Goal: Task Accomplishment & Management: Use online tool/utility

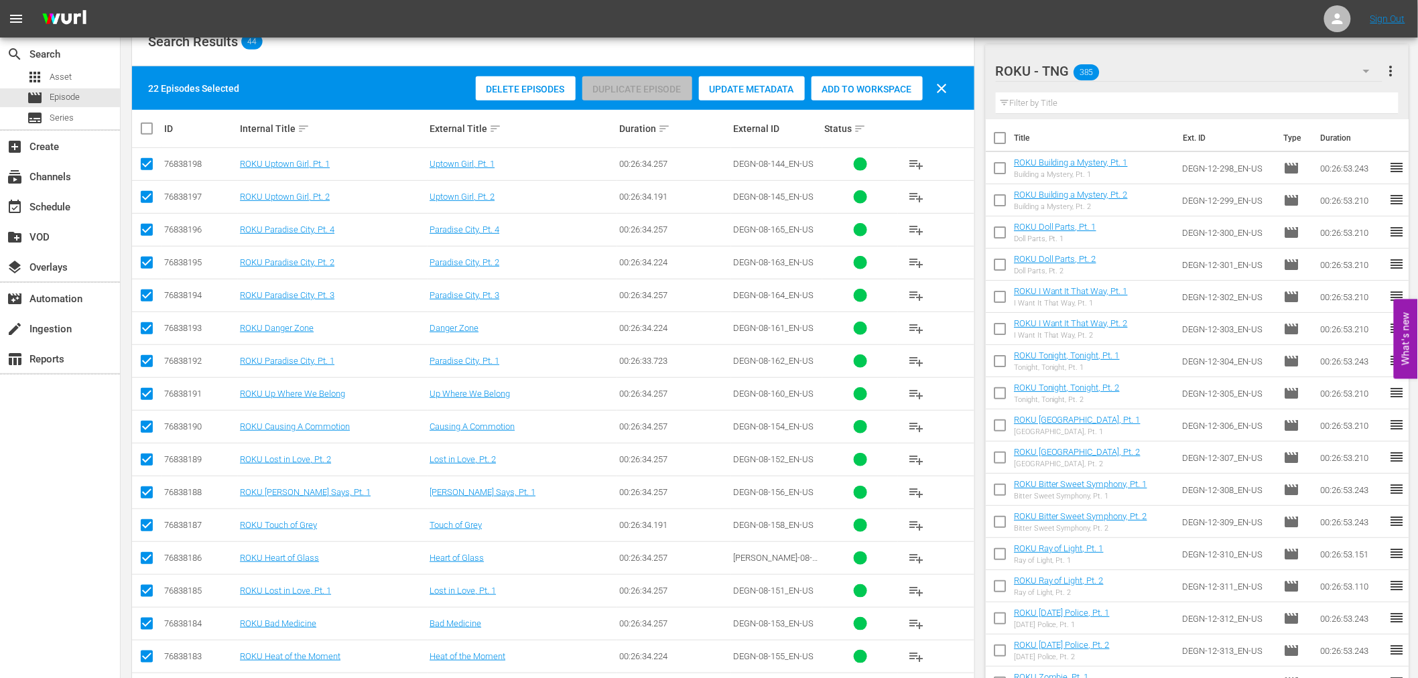
scroll to position [1578, 0]
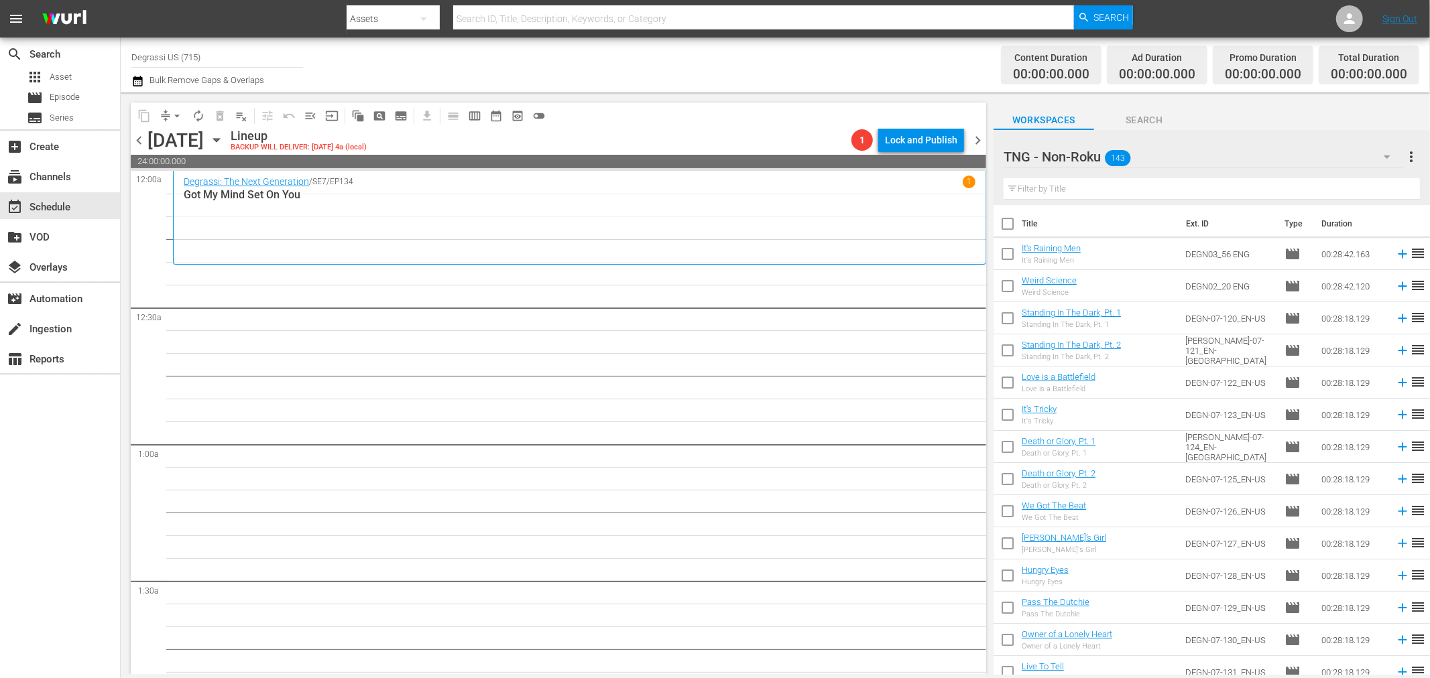
scroll to position [298, 0]
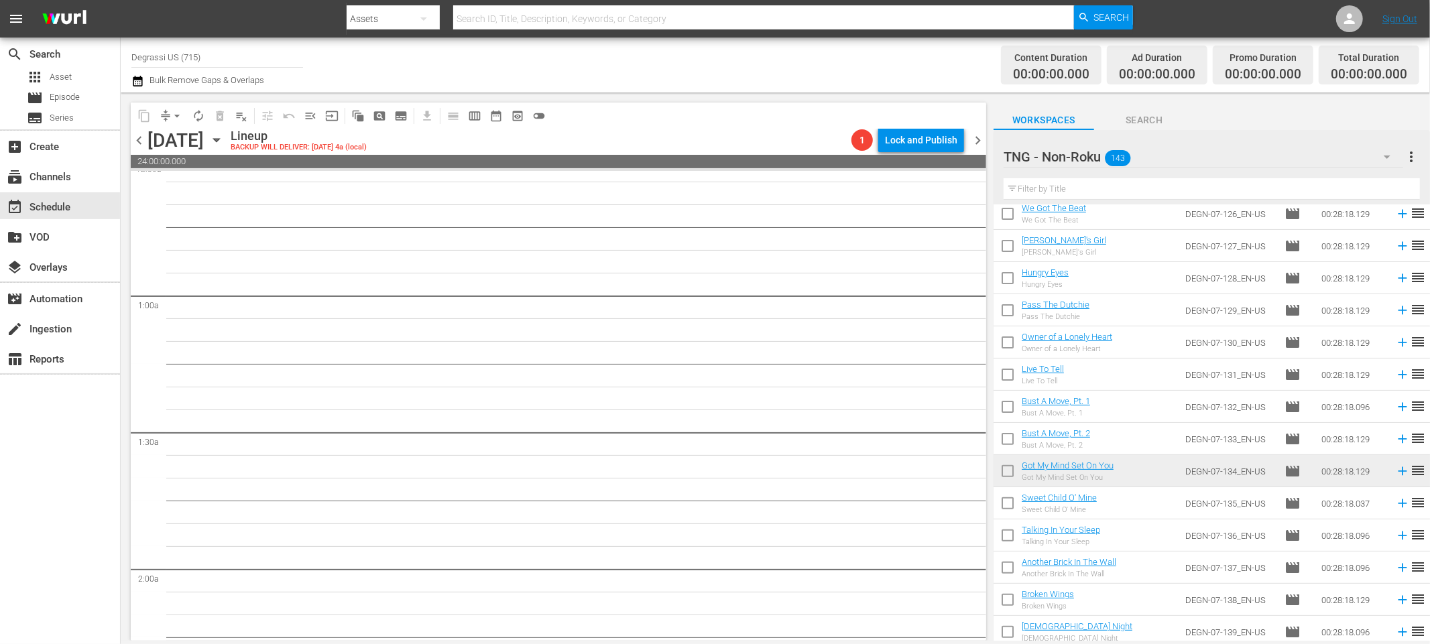
drag, startPoint x: 664, startPoint y: 75, endPoint x: 947, endPoint y: 46, distance: 284.3
click at [664, 75] on div "Channel Title Degrassi US (715) Bulk Remove Gaps & Overlaps" at bounding box center [482, 65] width 702 height 48
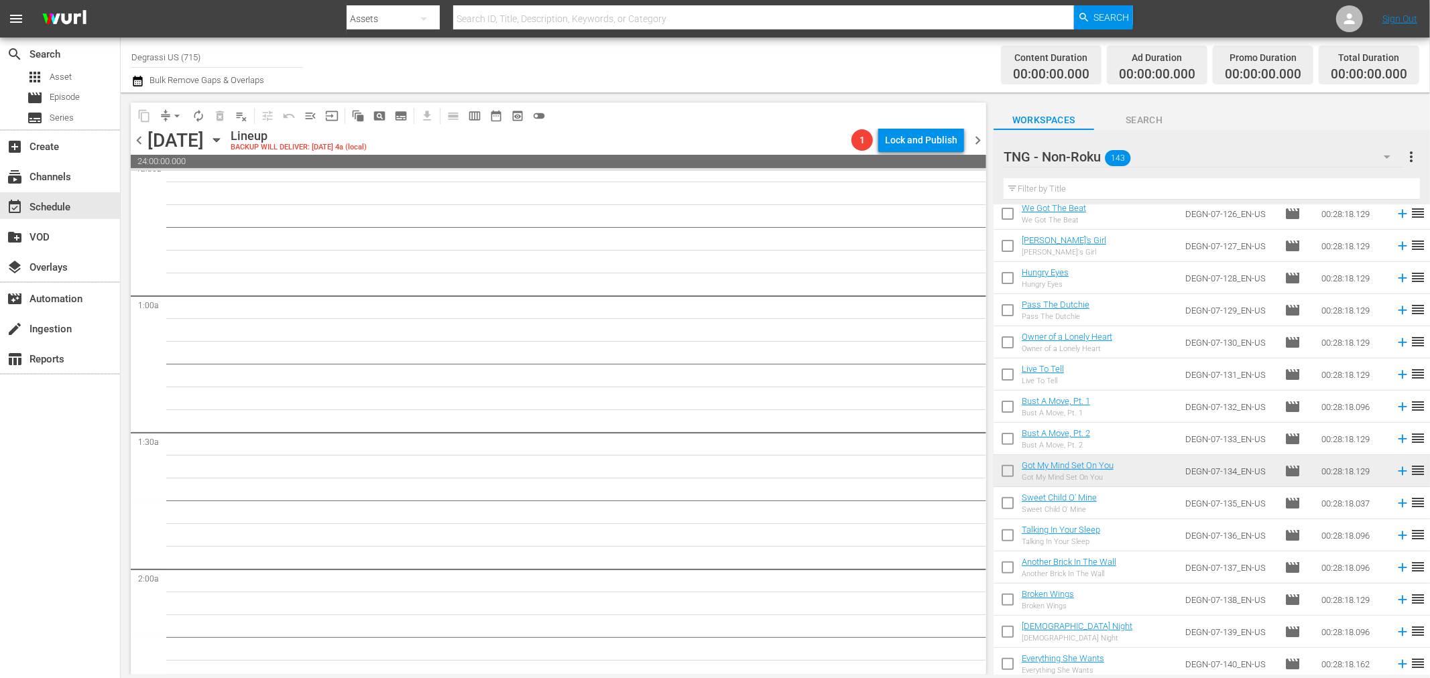
click at [137, 82] on icon "button" at bounding box center [137, 81] width 13 height 16
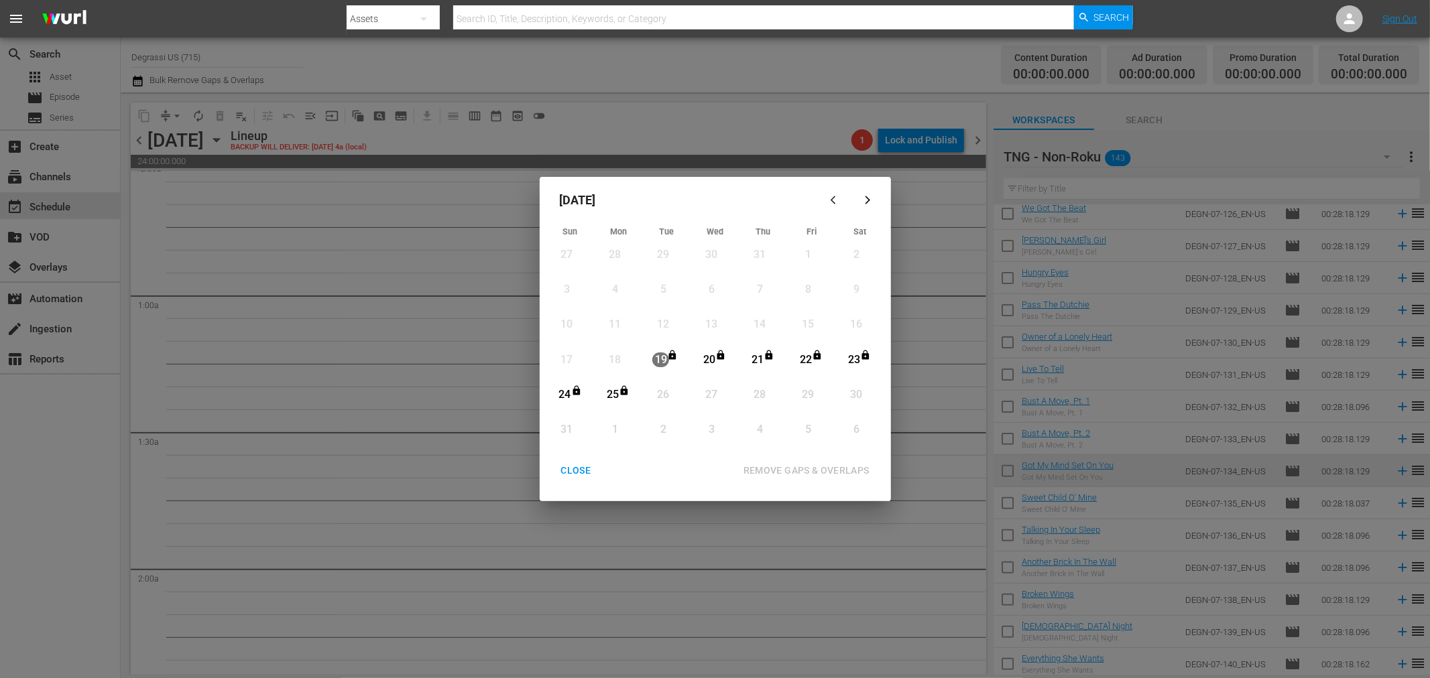
click at [401, 375] on div "[DATE] Sun Mon Tue Wed Thu Fri Sat 27 View Lineup 28 View Lineup 29 View Lineup…" at bounding box center [715, 339] width 1430 height 678
click at [575, 472] on div "CLOSE" at bounding box center [576, 470] width 52 height 17
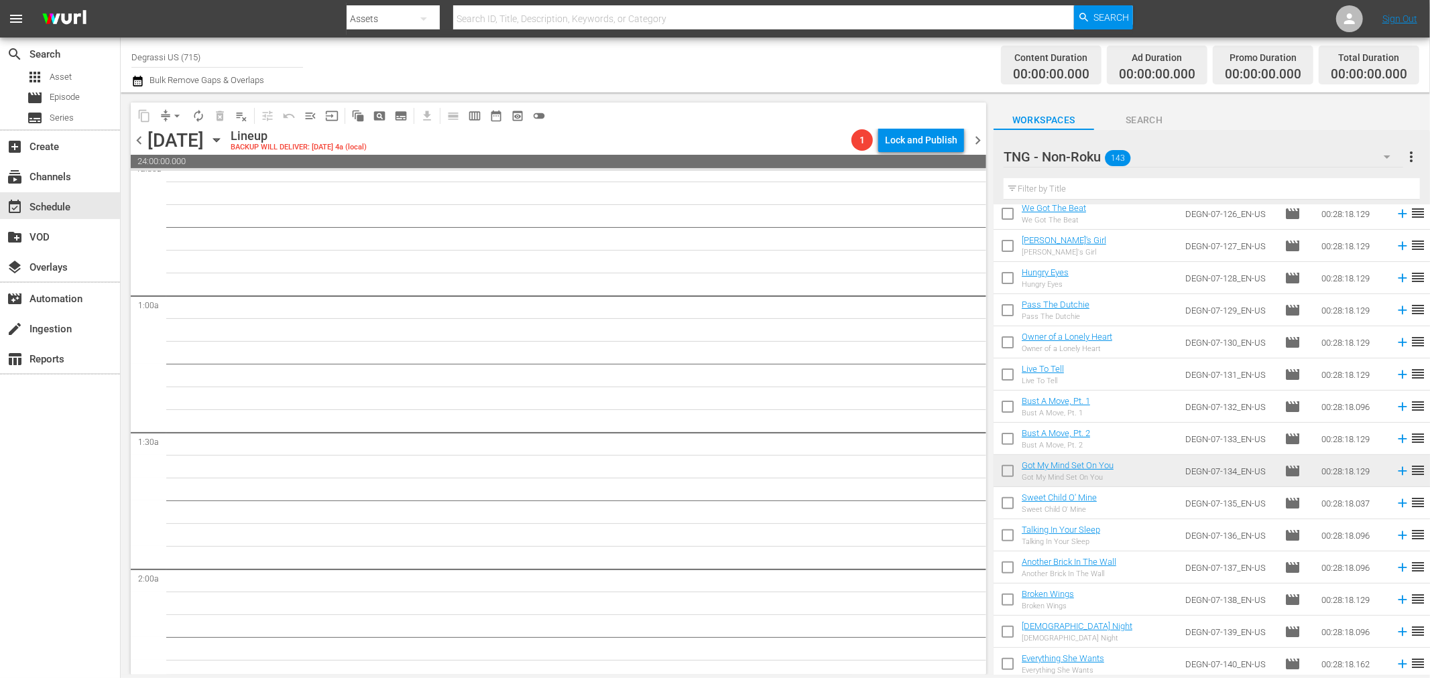
click at [131, 133] on span "chevron_left" at bounding box center [139, 140] width 17 height 17
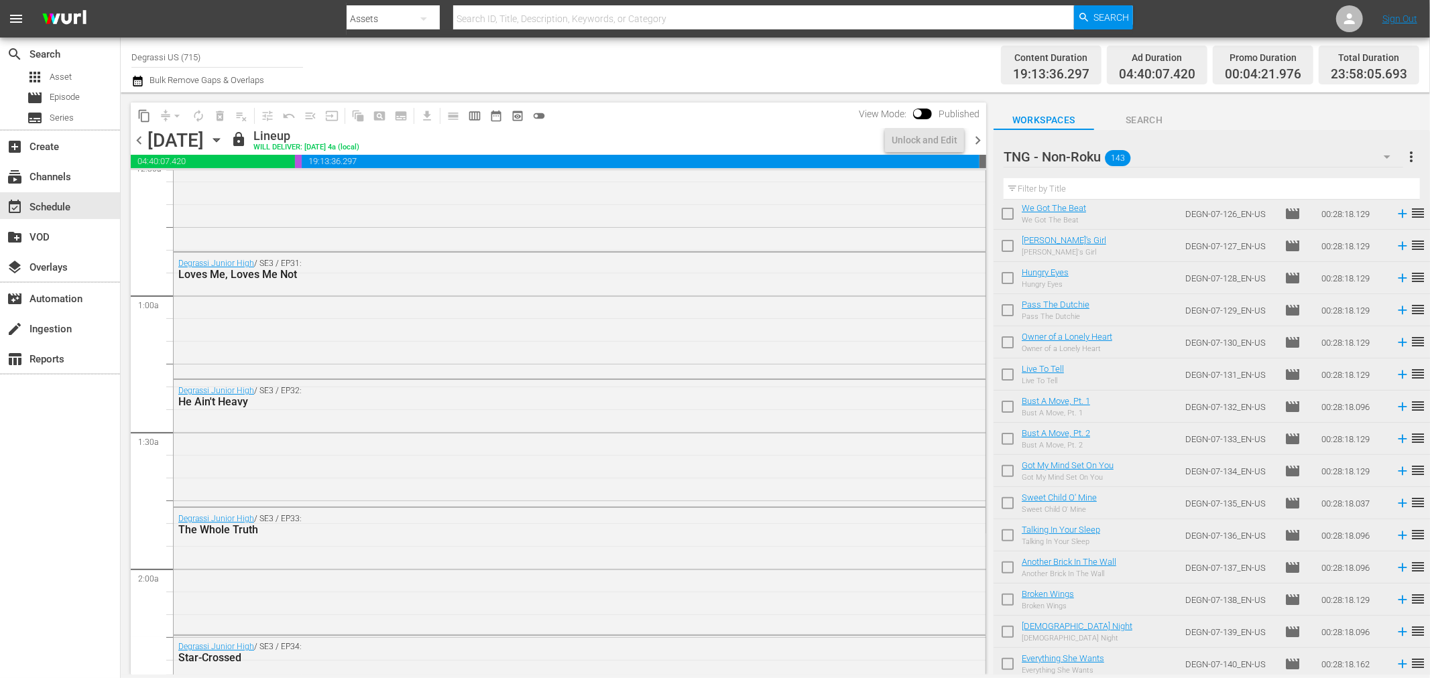
scroll to position [125, 0]
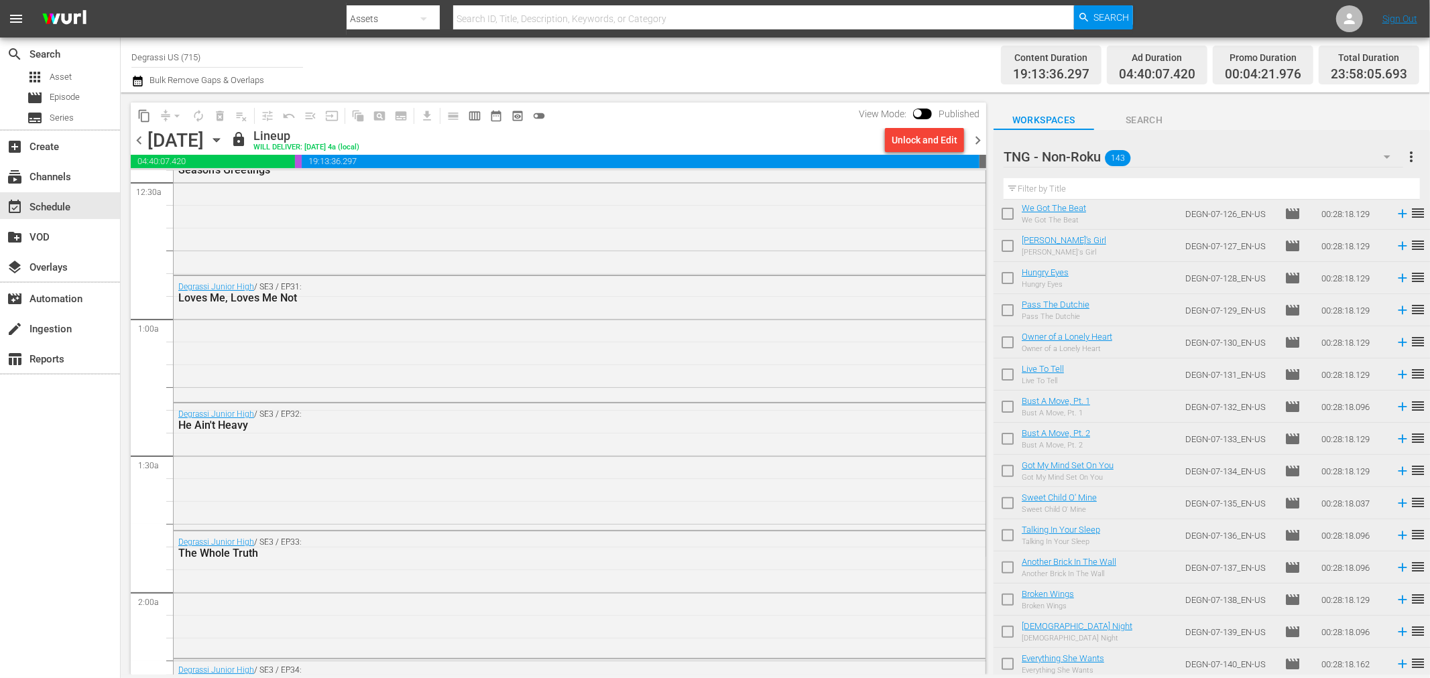
click at [224, 137] on icon "button" at bounding box center [216, 140] width 15 height 15
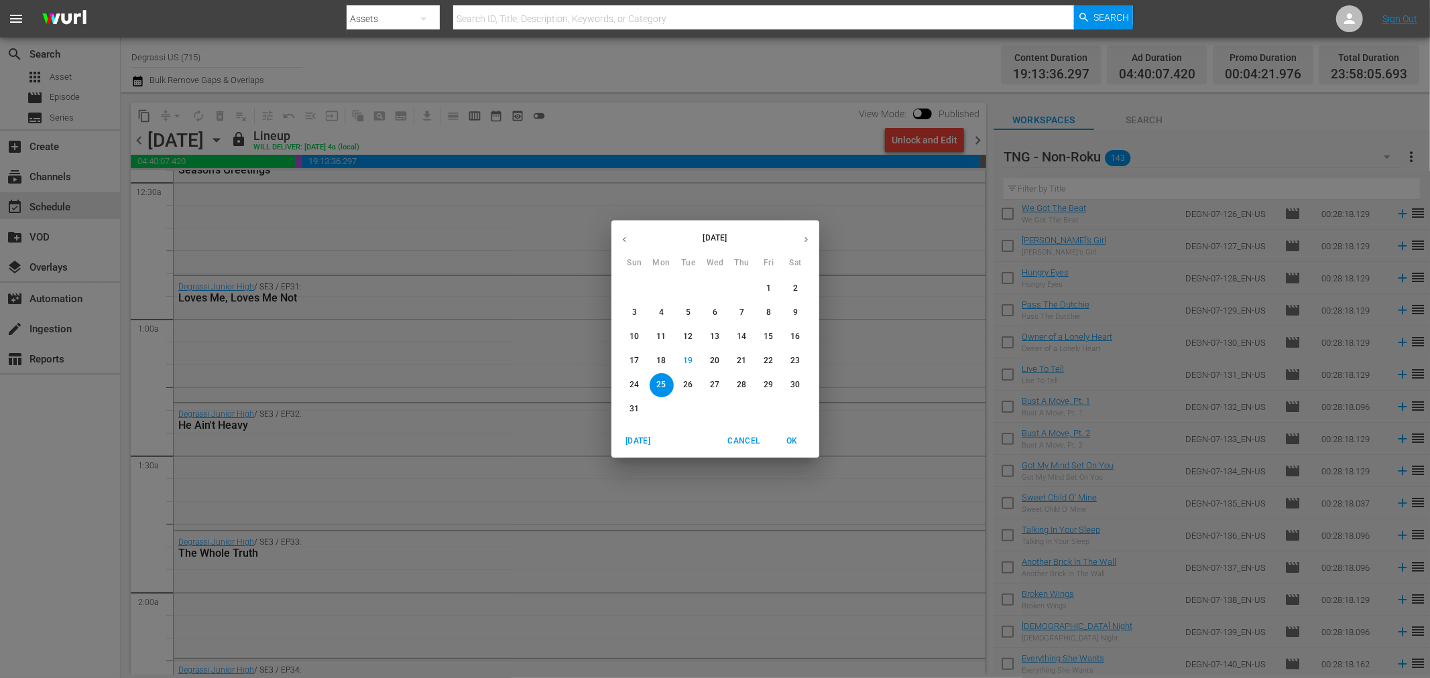
click at [145, 375] on div "[DATE] Sun Mon Tue Wed Thu Fri Sat 27 28 29 30 31 1 2 3 4 5 6 7 8 9 10 11 12 13…" at bounding box center [715, 339] width 1430 height 678
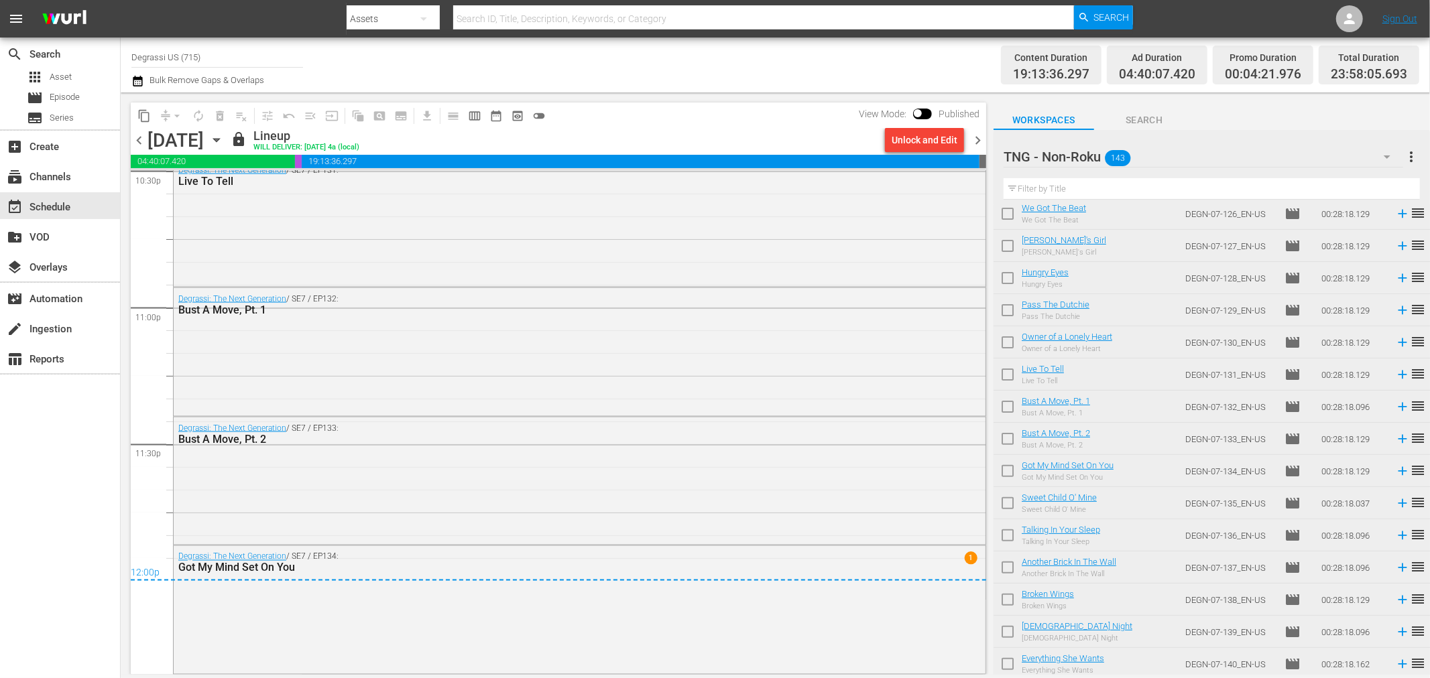
scroll to position [0, 0]
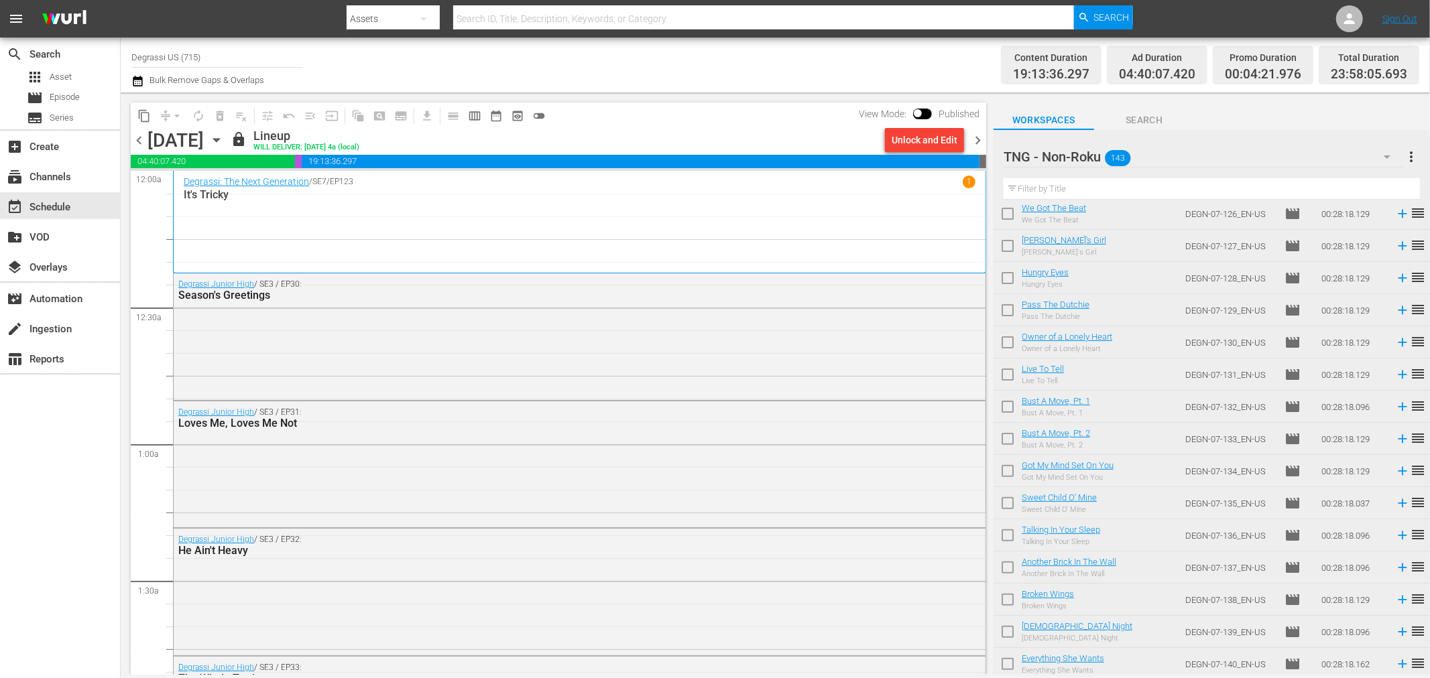
click at [979, 141] on span "chevron_right" at bounding box center [977, 140] width 17 height 17
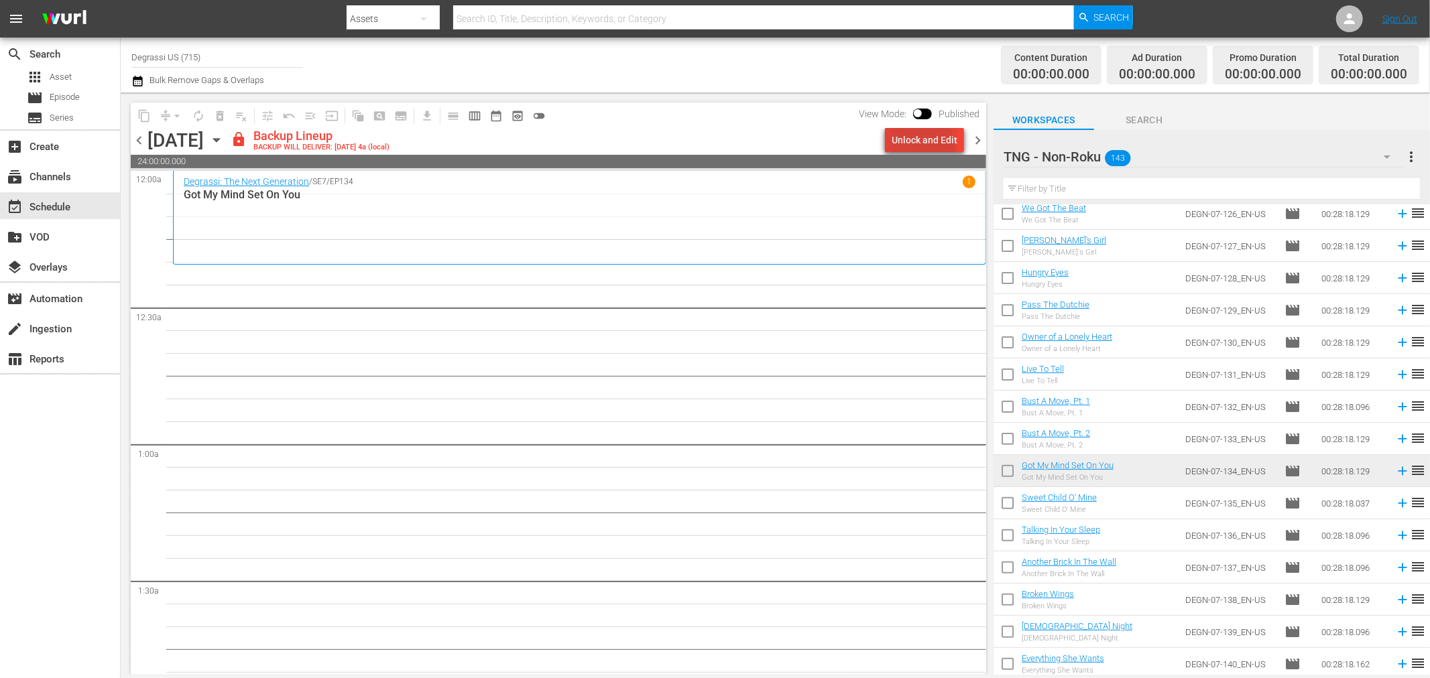
click at [918, 149] on div "Unlock and Edit" at bounding box center [924, 140] width 66 height 24
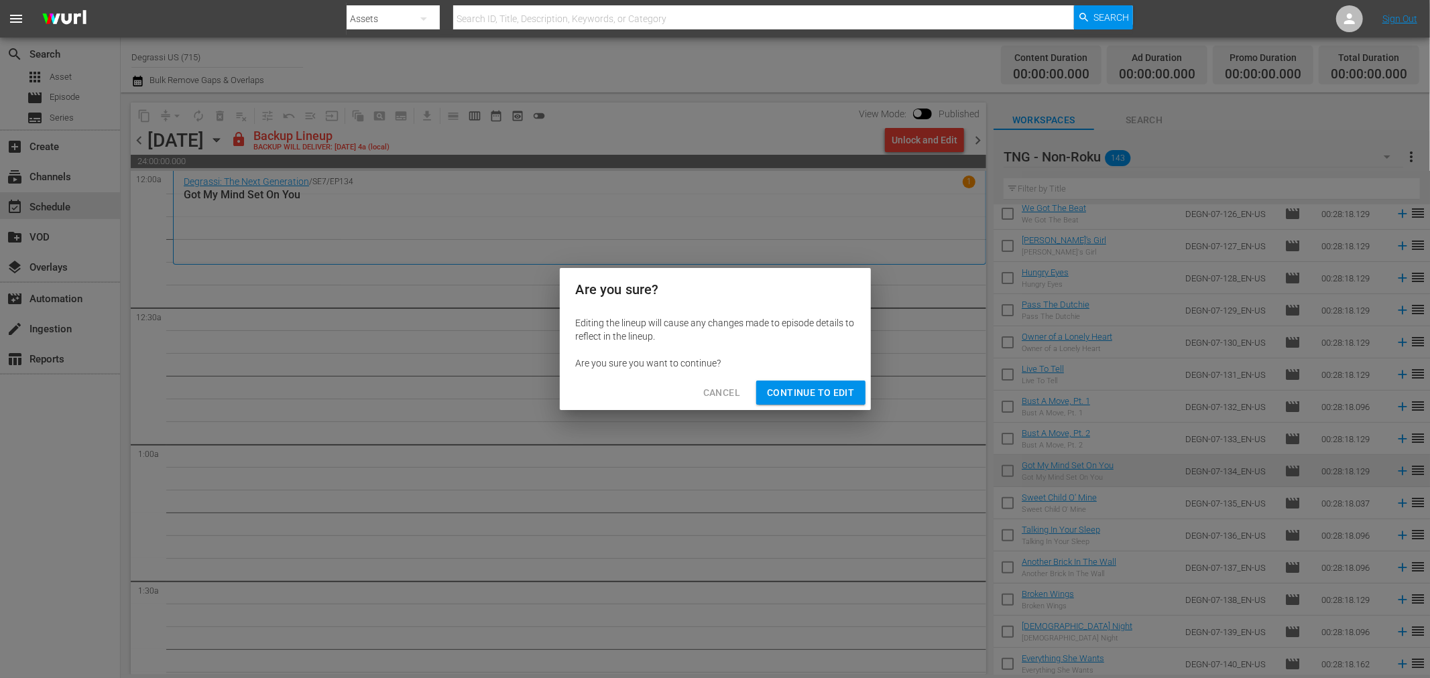
click at [820, 395] on span "Continue to Edit" at bounding box center [810, 393] width 87 height 17
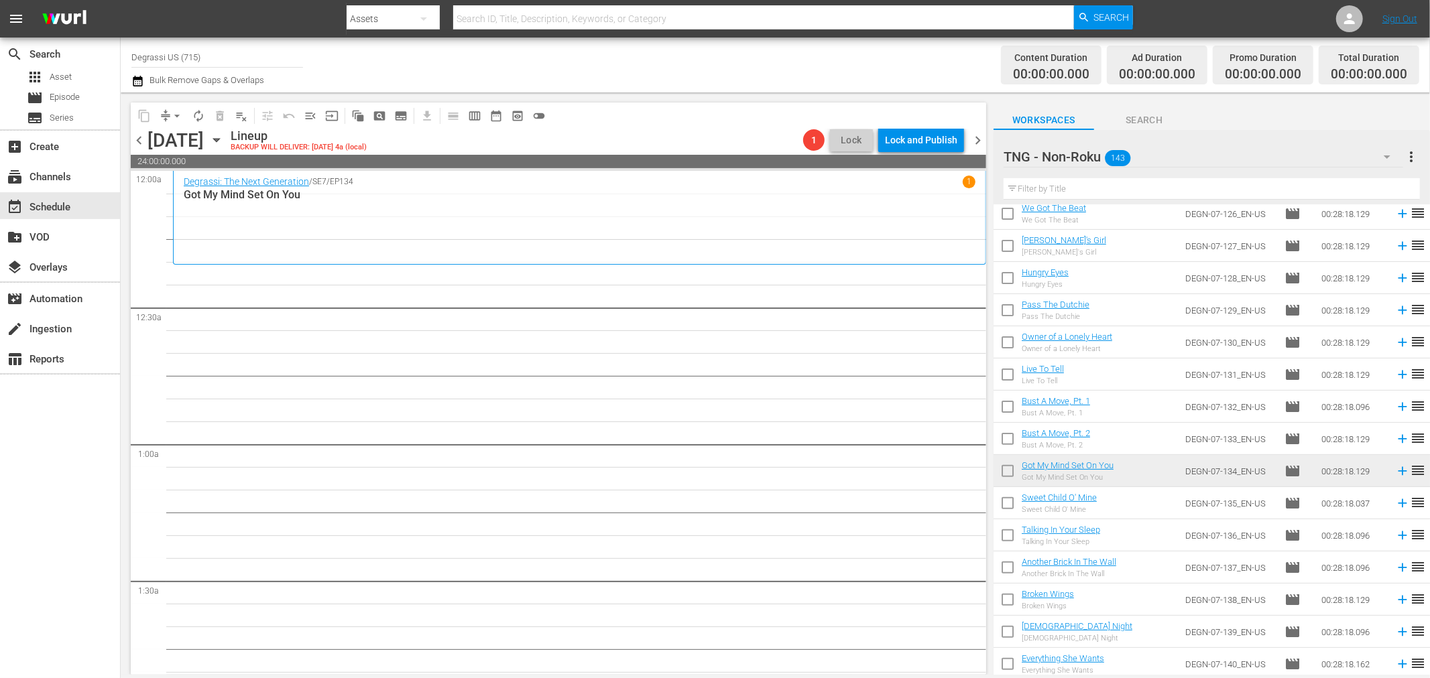
click at [974, 138] on span "chevron_right" at bounding box center [977, 140] width 17 height 17
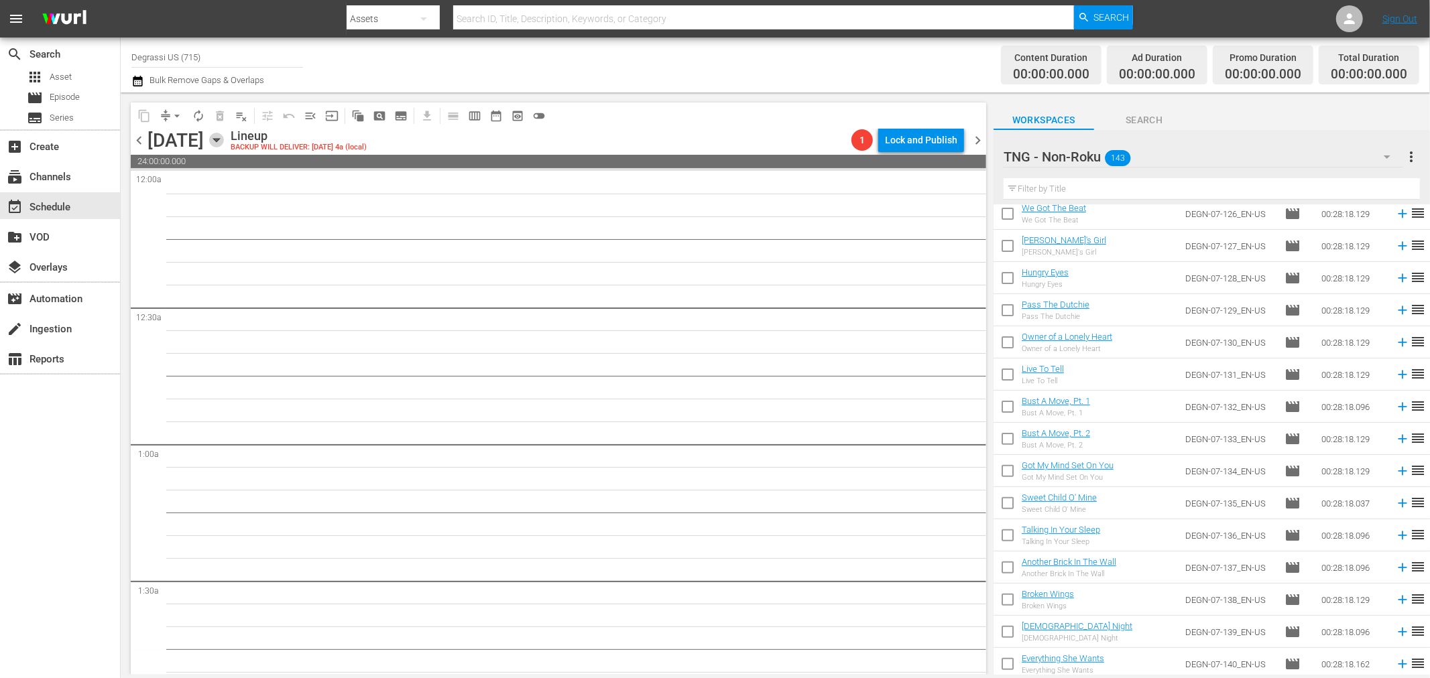
click at [224, 137] on icon "button" at bounding box center [216, 140] width 15 height 15
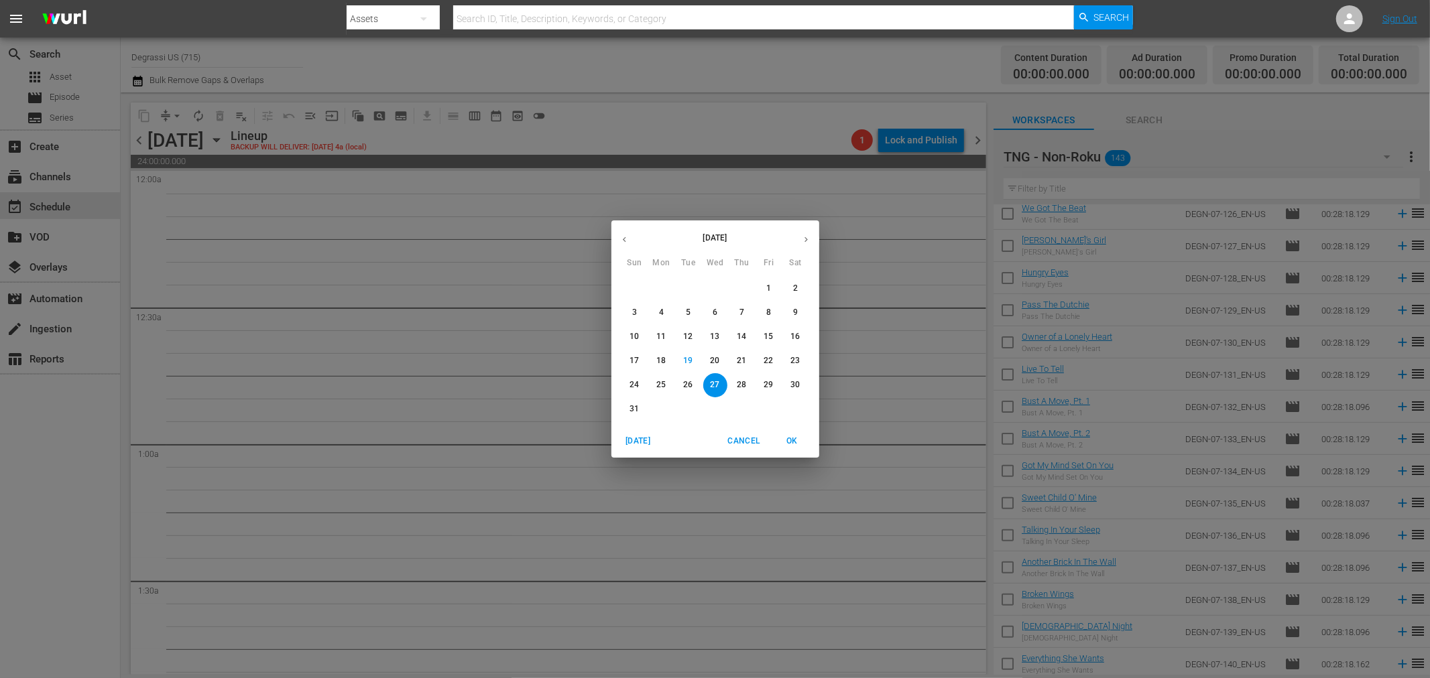
click at [668, 387] on span "25" at bounding box center [661, 384] width 24 height 11
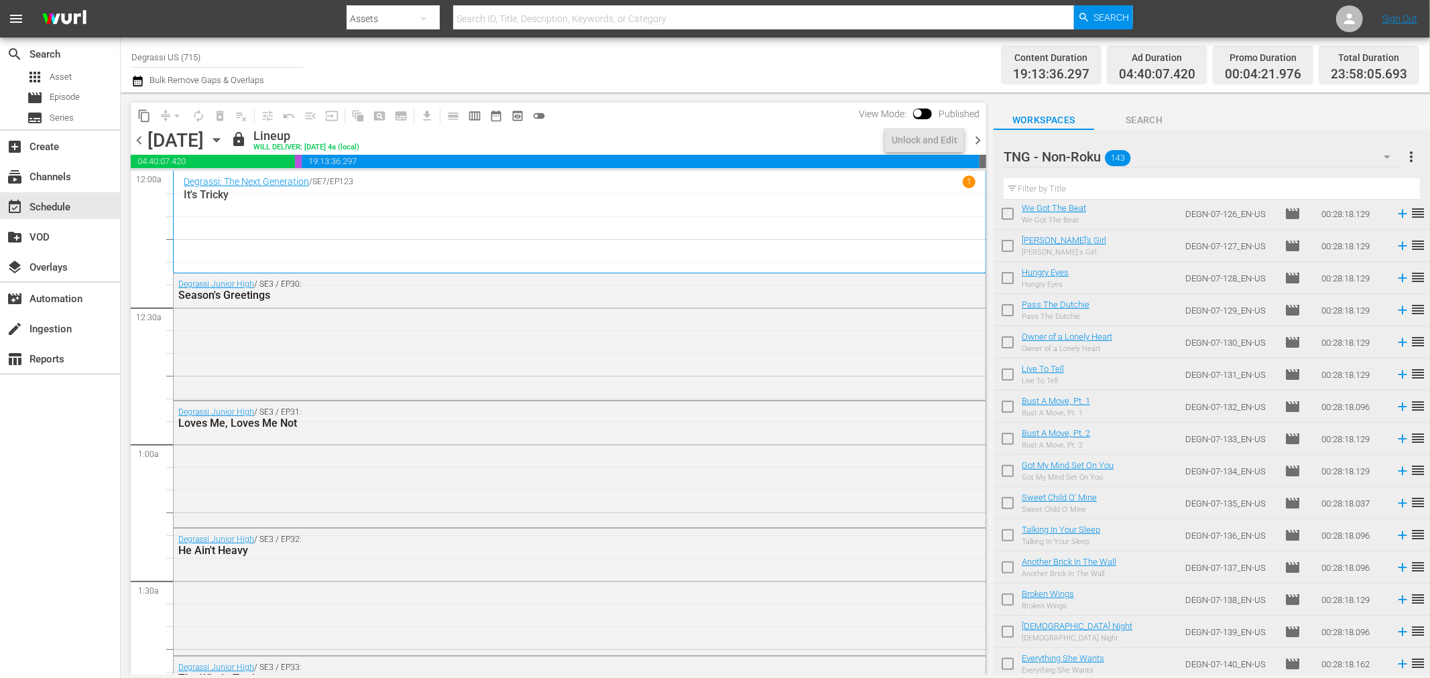
click at [227, 147] on div "[DATE] [DATE]" at bounding box center [187, 140] width 80 height 22
click at [219, 141] on icon "button" at bounding box center [216, 140] width 6 height 3
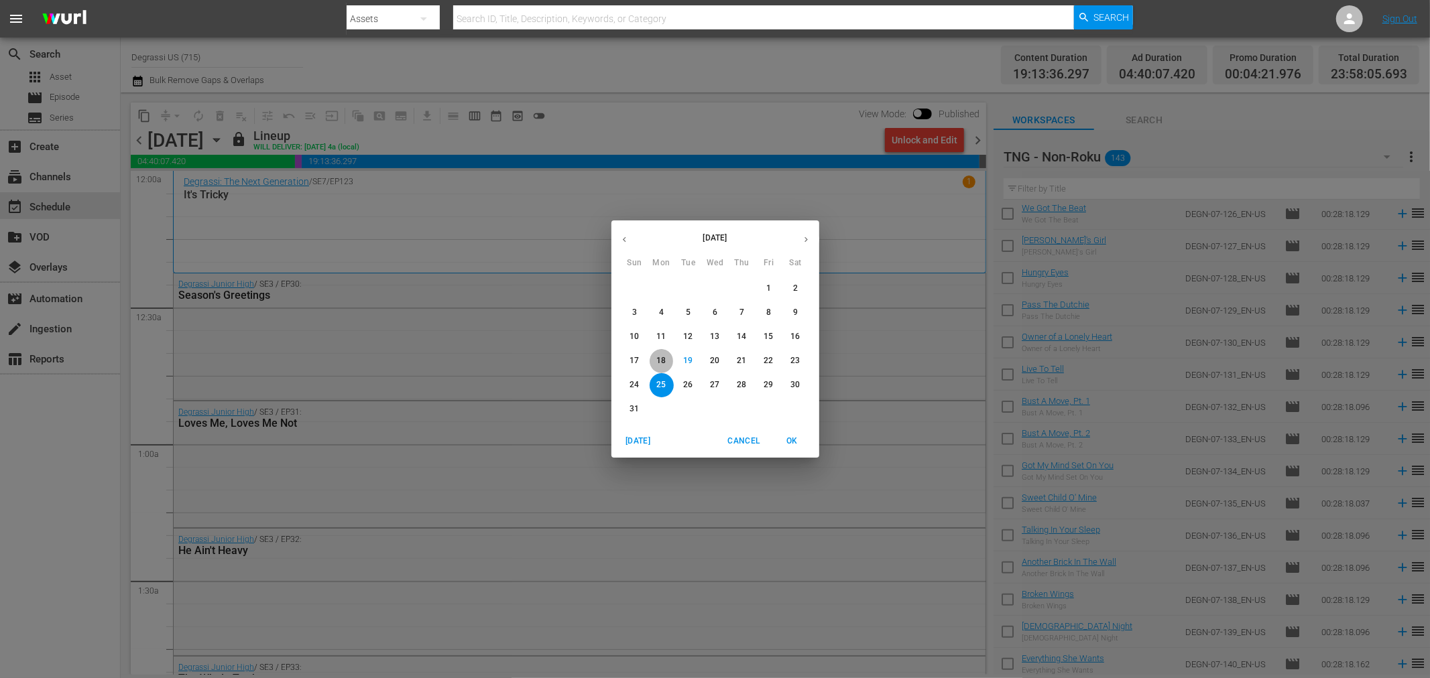
click at [659, 355] on p "18" at bounding box center [660, 360] width 9 height 11
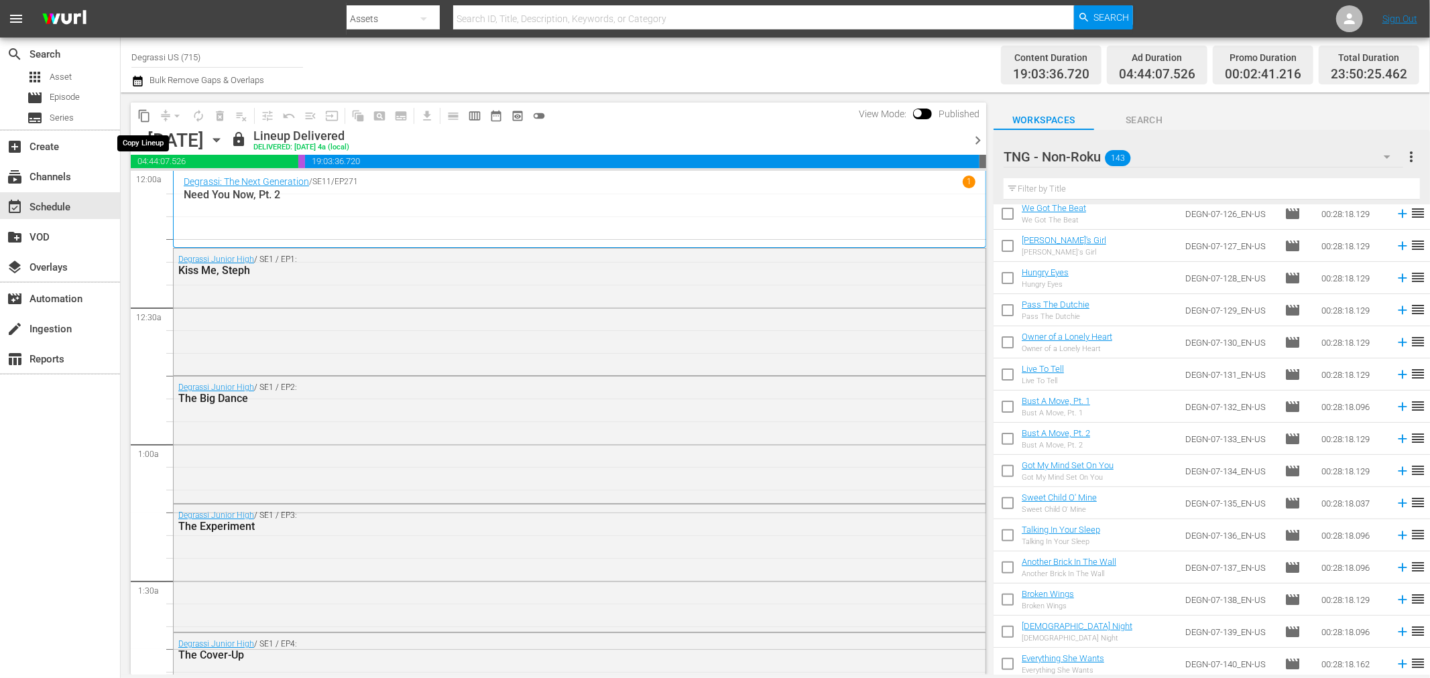
click at [146, 115] on span "content_copy" at bounding box center [143, 115] width 13 height 13
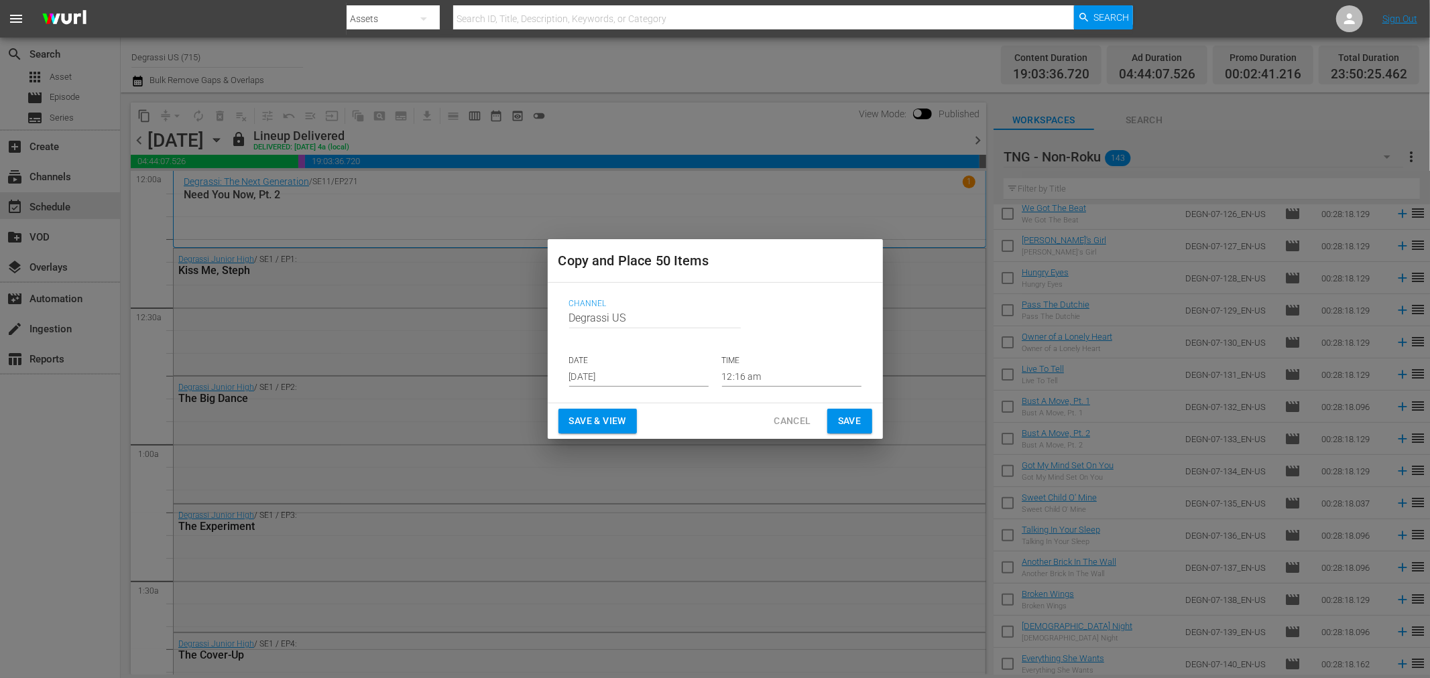
click at [649, 373] on input "[DATE]" at bounding box center [638, 377] width 139 height 20
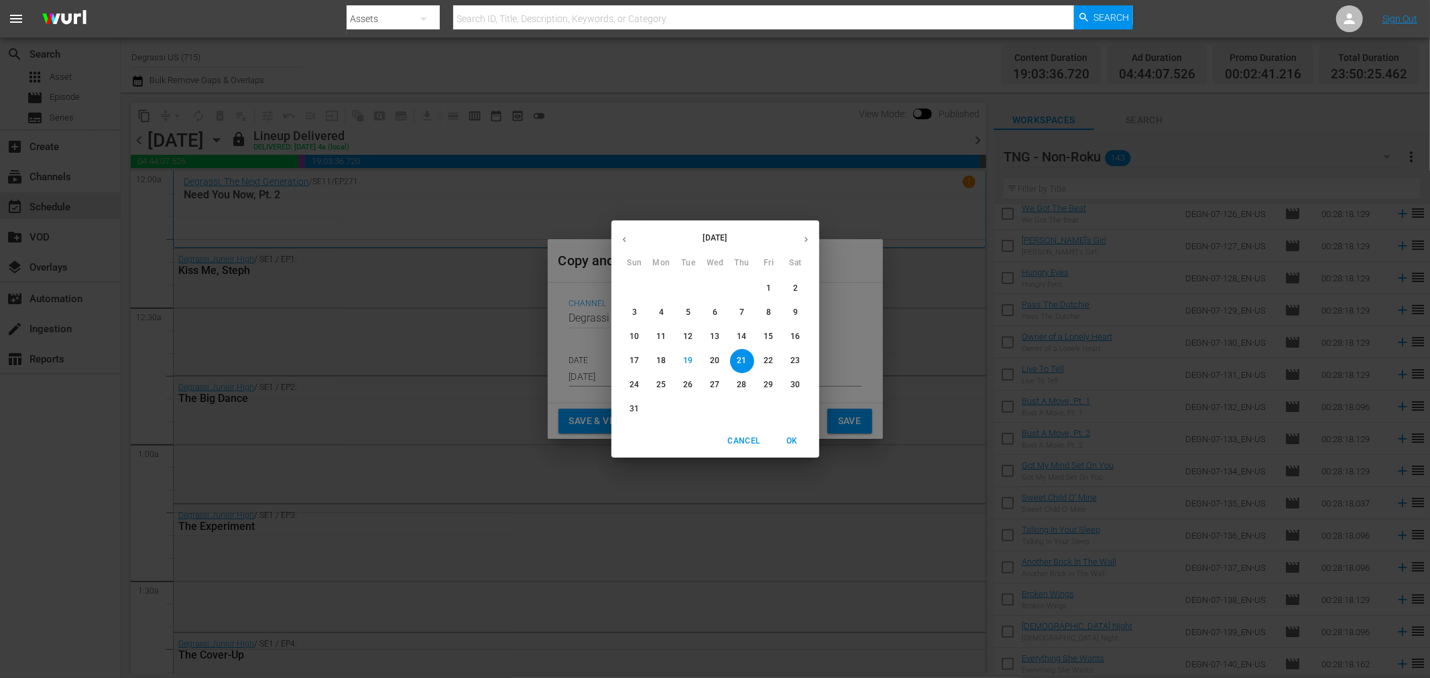
click at [694, 385] on span "26" at bounding box center [688, 384] width 24 height 11
type input "[DATE]"
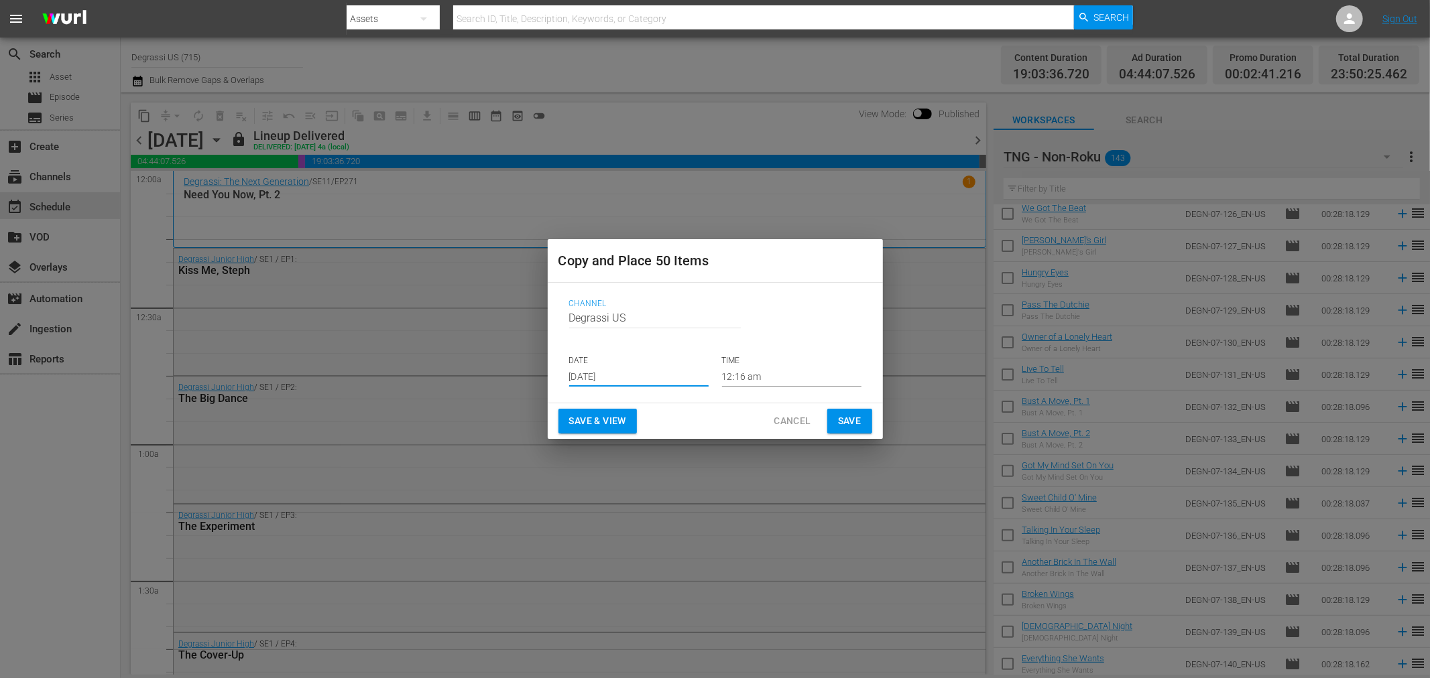
click at [861, 419] on button "Save" at bounding box center [849, 421] width 45 height 25
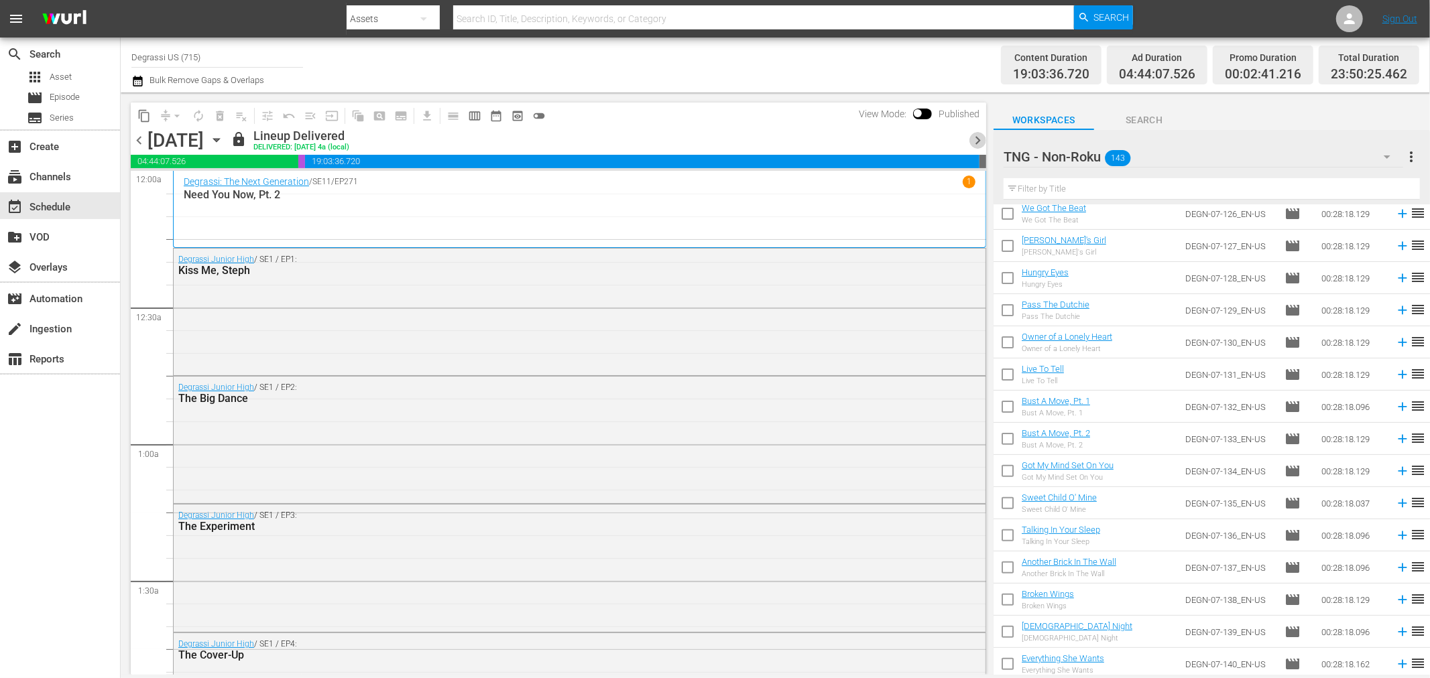
click at [979, 143] on span "chevron_right" at bounding box center [977, 140] width 17 height 17
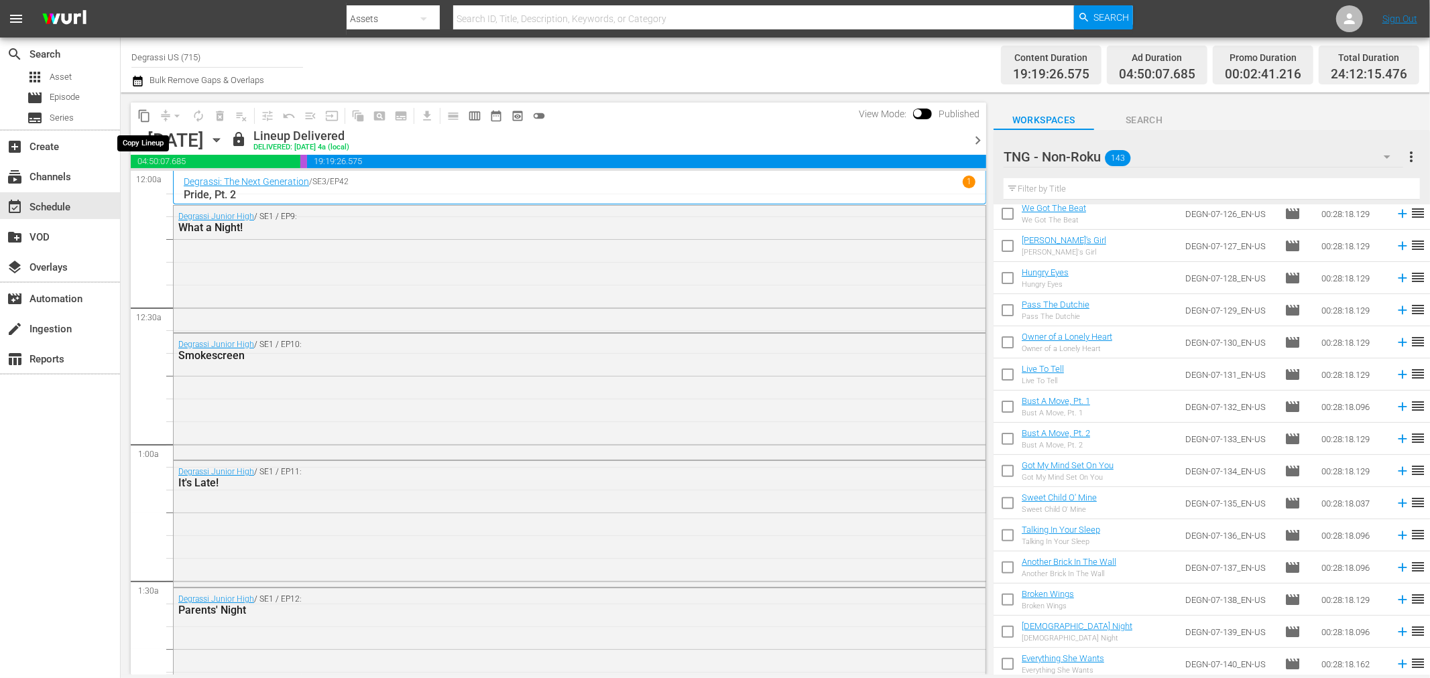
click at [149, 110] on span "content_copy" at bounding box center [143, 115] width 13 height 13
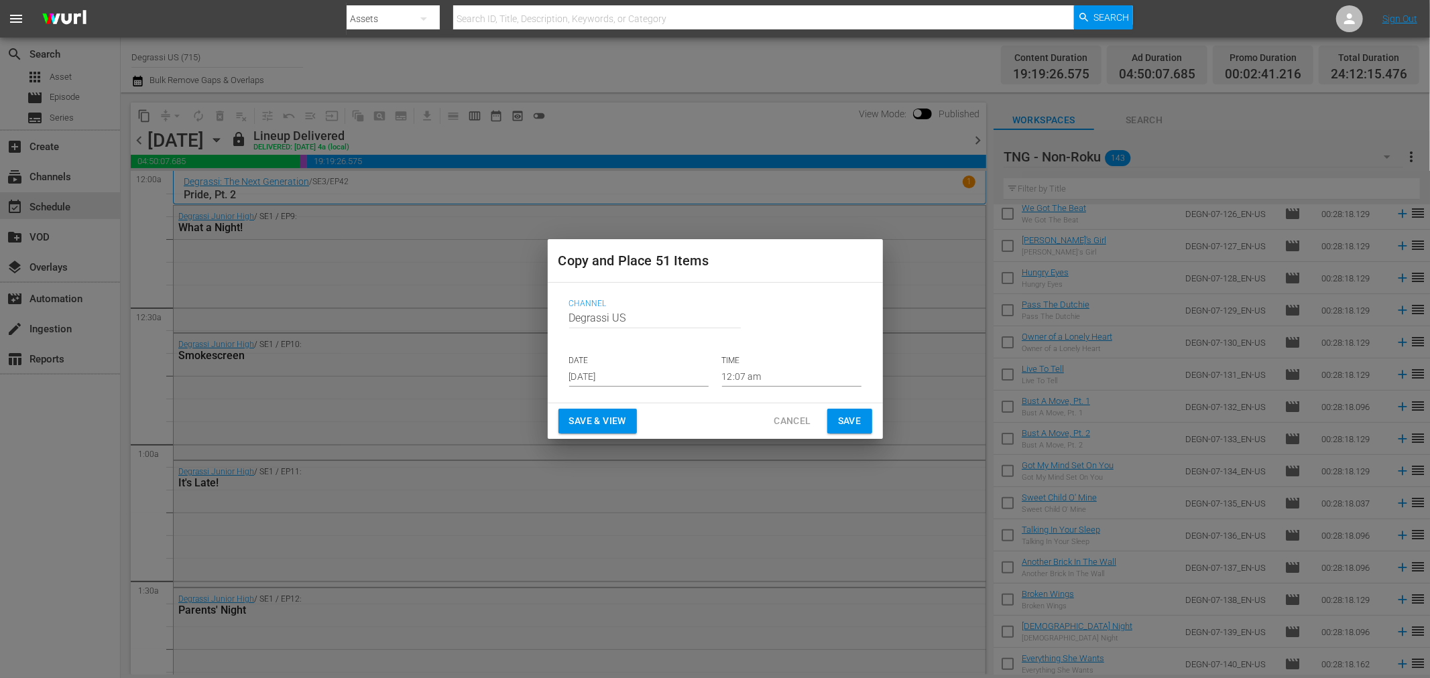
click at [652, 371] on input "[DATE]" at bounding box center [638, 377] width 139 height 20
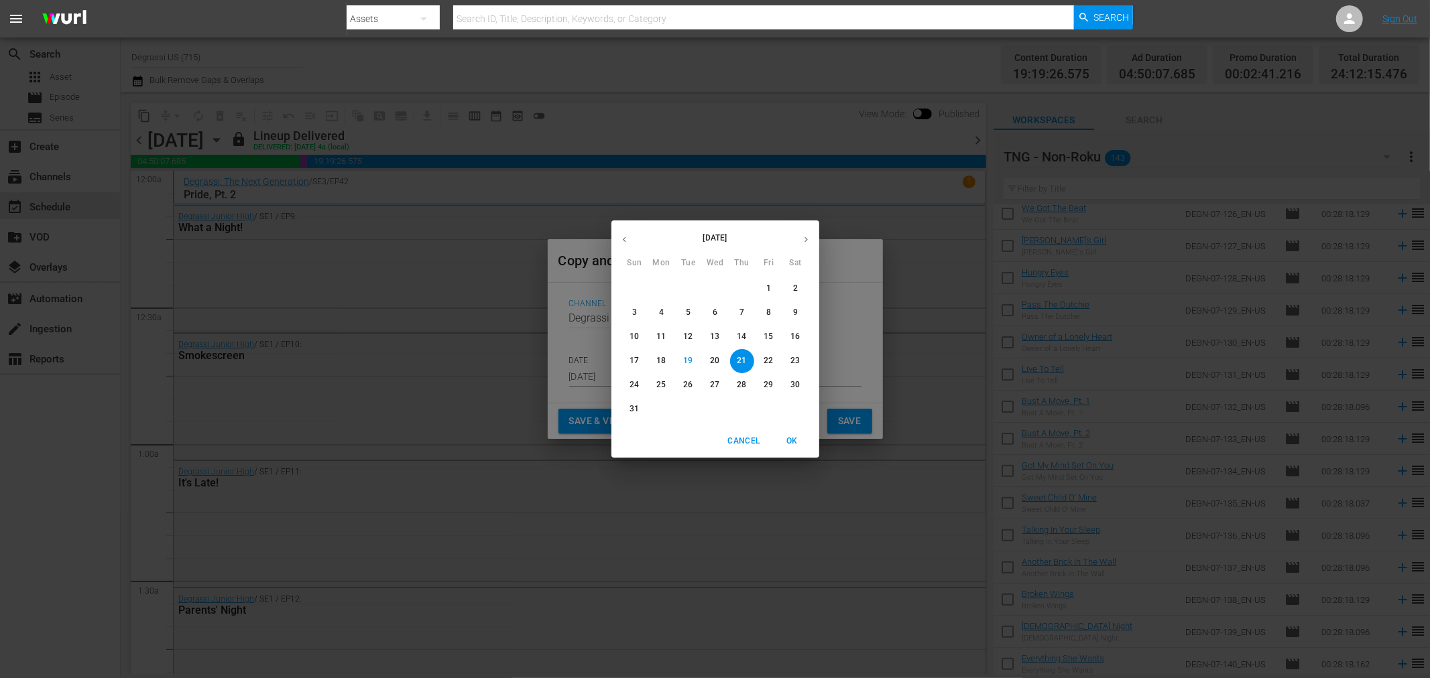
click at [708, 379] on span "27" at bounding box center [715, 384] width 24 height 11
type input "[DATE]"
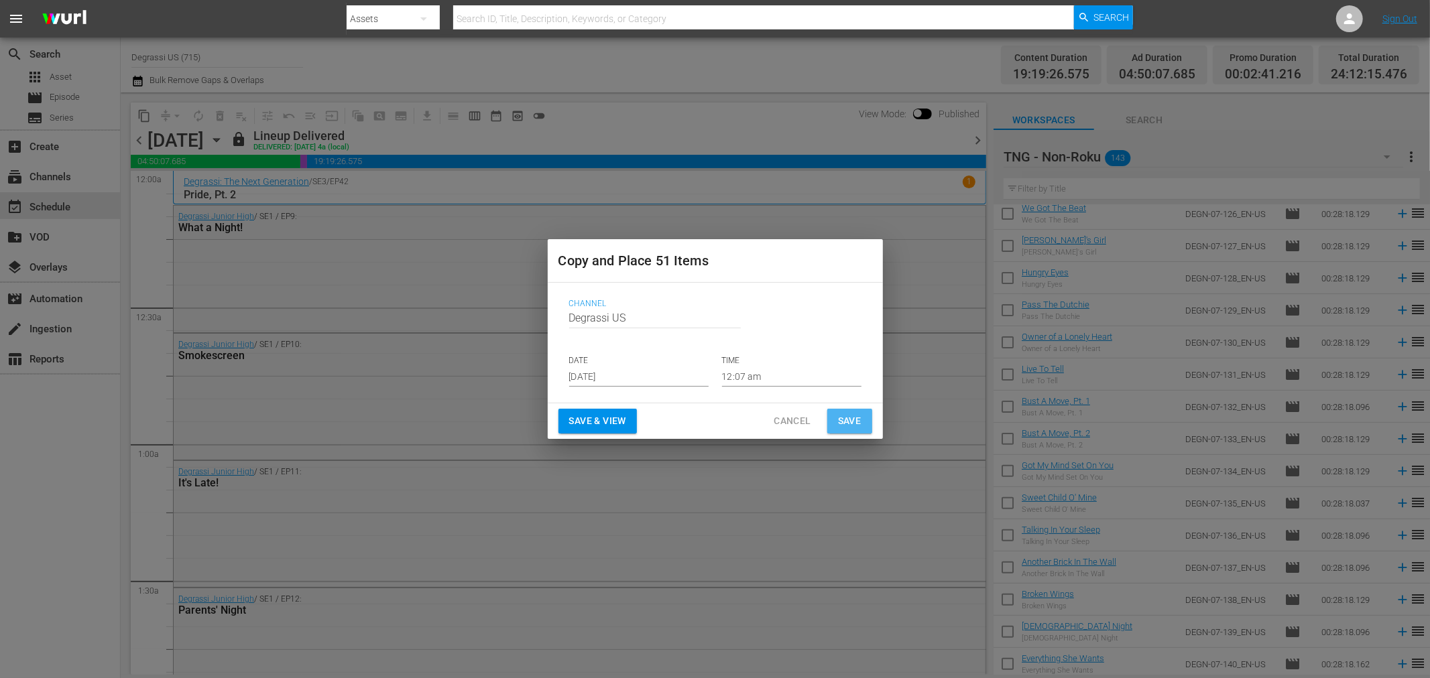
click at [851, 412] on button "Save" at bounding box center [849, 421] width 45 height 25
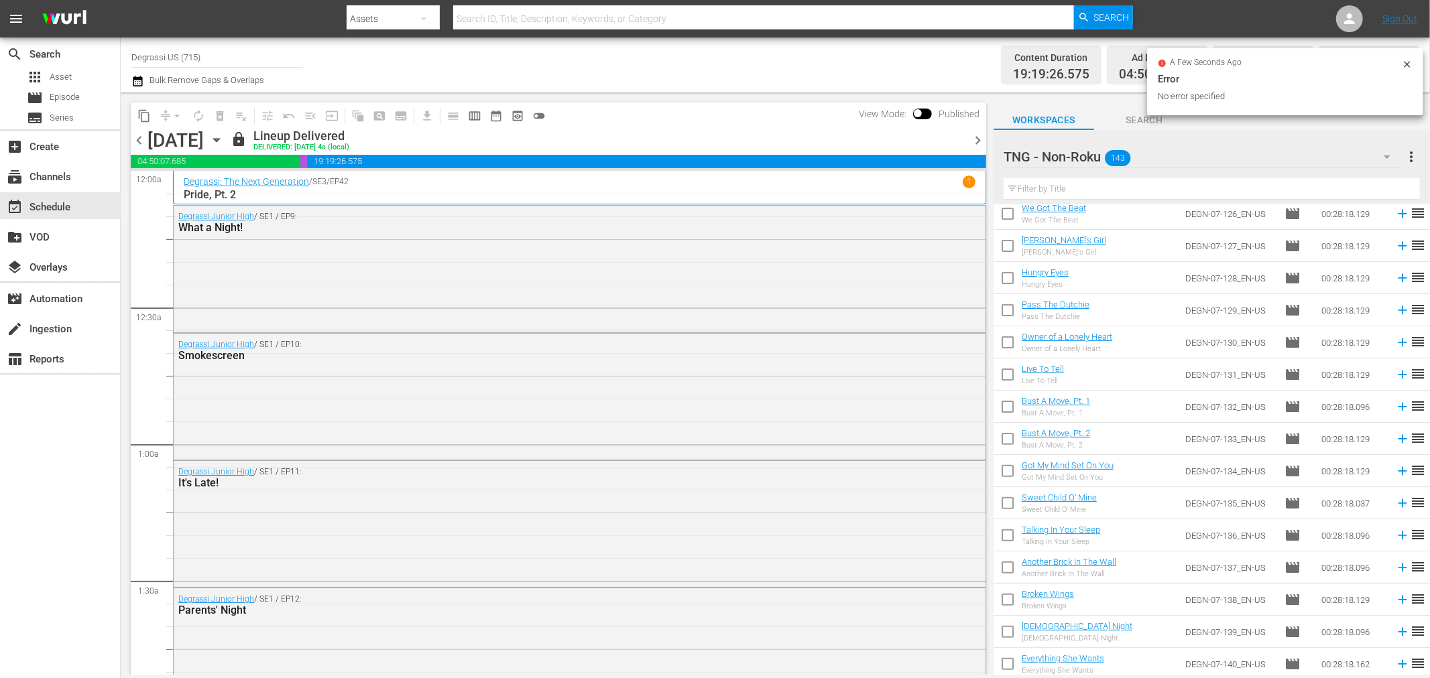
click at [982, 133] on span "chevron_right" at bounding box center [977, 140] width 17 height 17
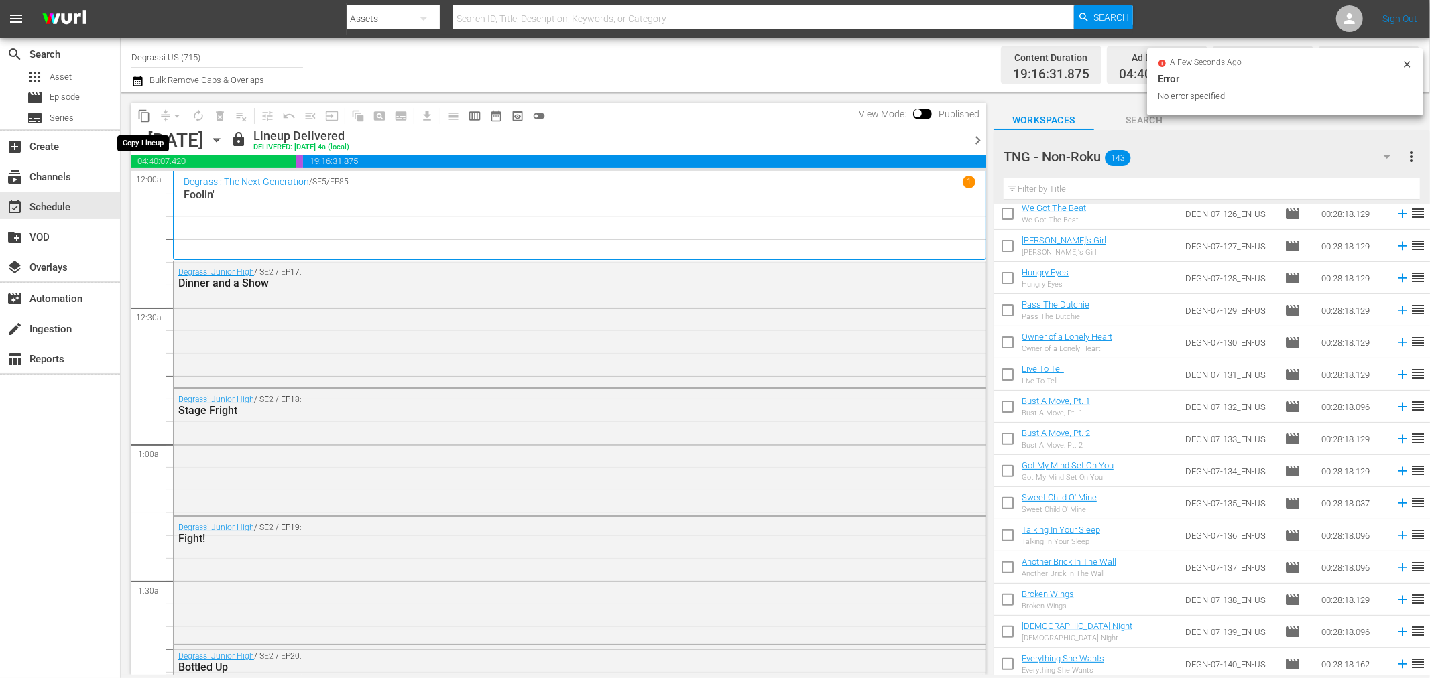
click at [144, 114] on span "content_copy" at bounding box center [143, 115] width 13 height 13
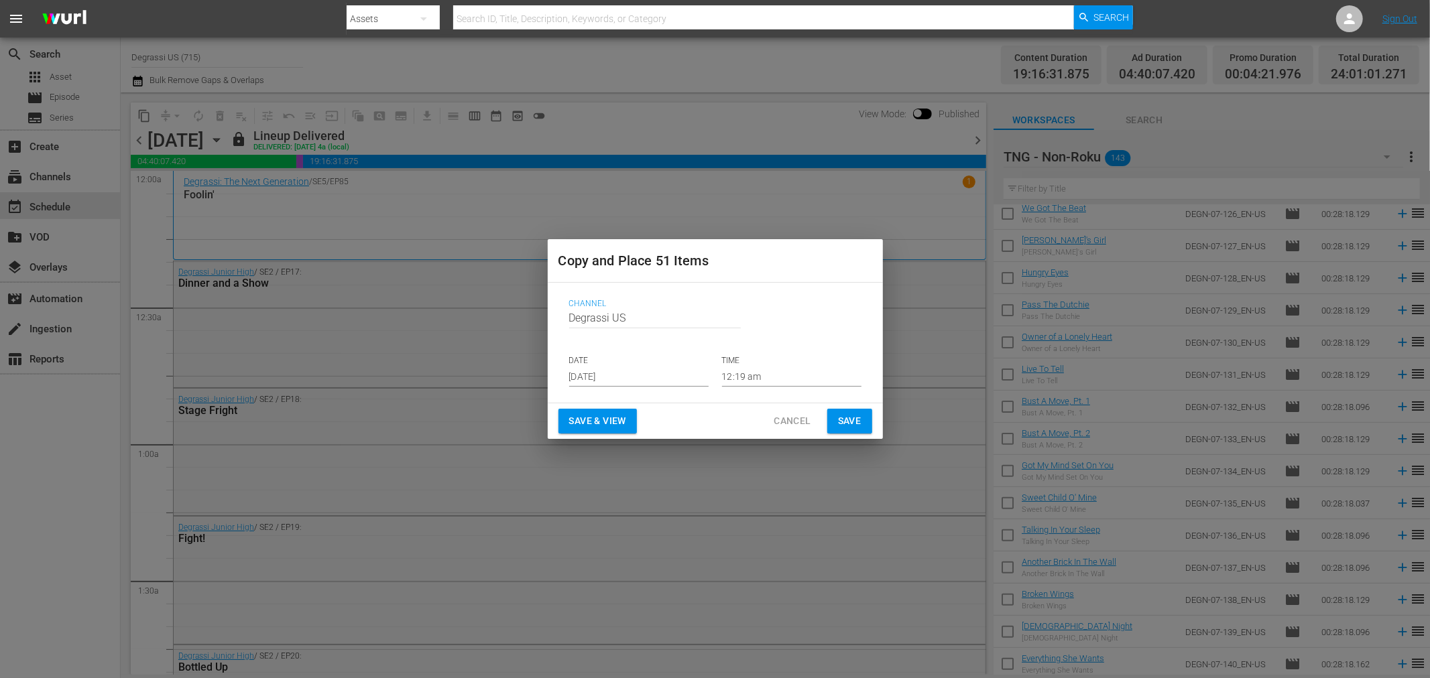
click at [668, 380] on input "[DATE]" at bounding box center [638, 377] width 139 height 20
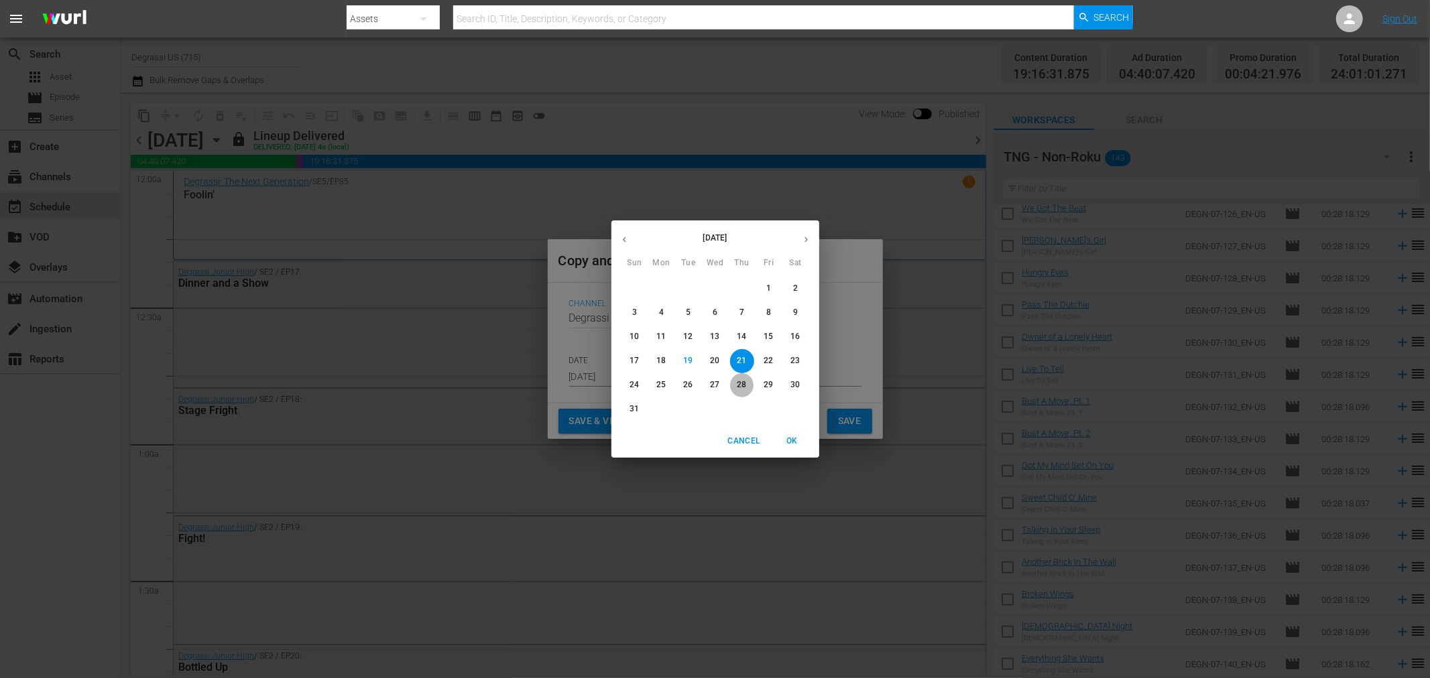
click at [742, 383] on p "28" at bounding box center [741, 384] width 9 height 11
type input "[DATE]"
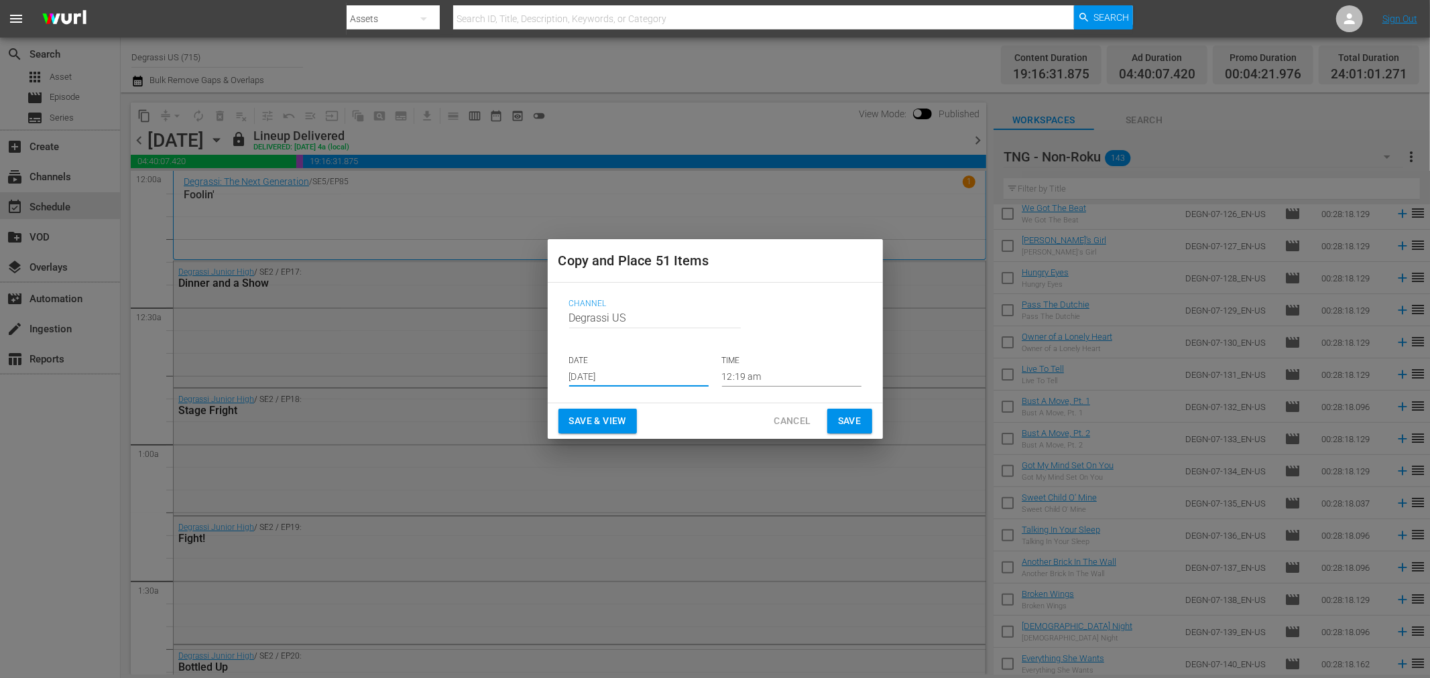
click at [851, 426] on span "Save" at bounding box center [849, 421] width 23 height 17
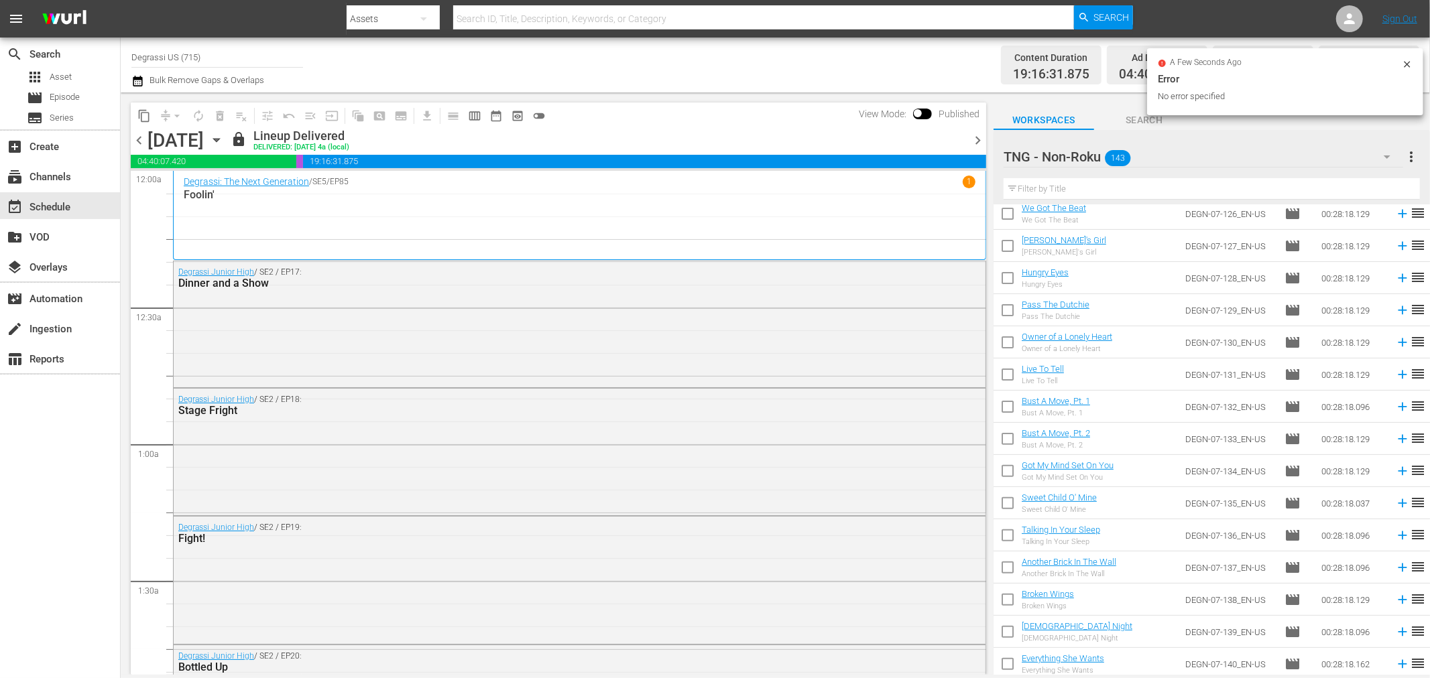
click at [976, 132] on span "chevron_right" at bounding box center [977, 140] width 17 height 17
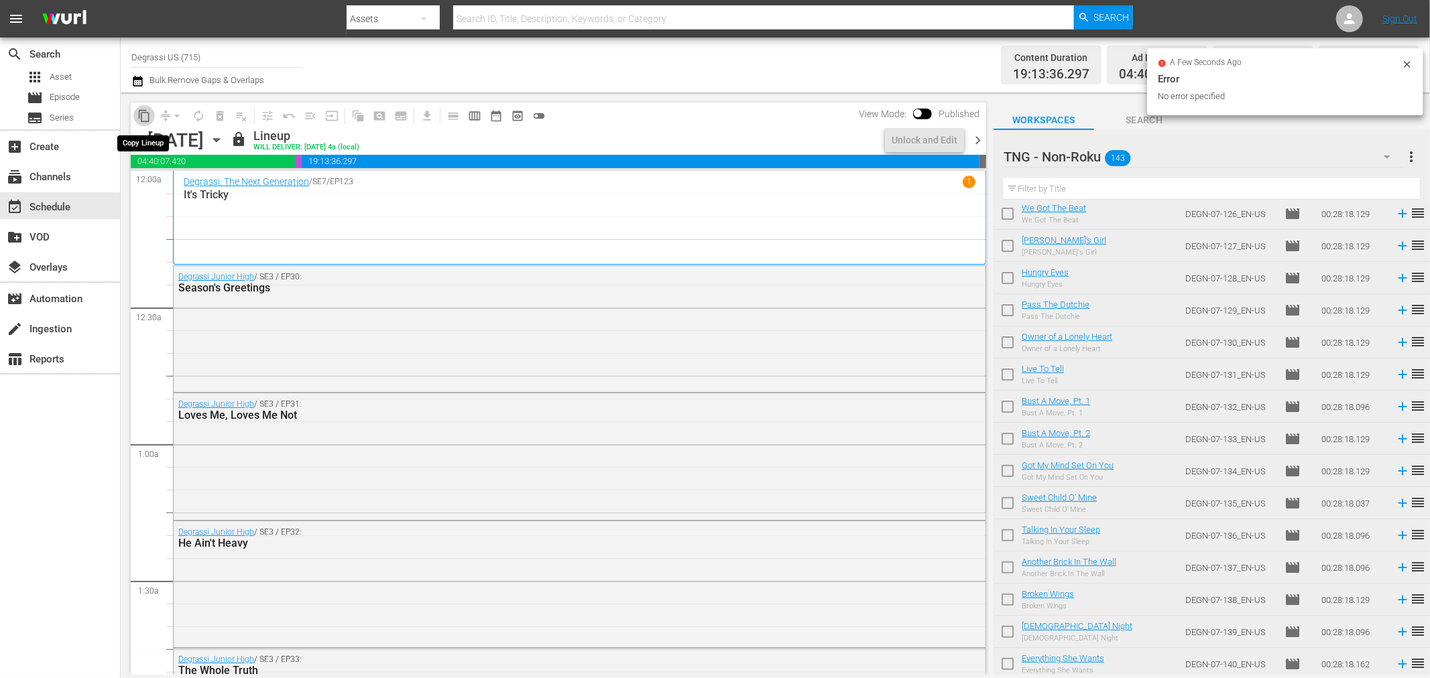
click at [144, 111] on span "content_copy" at bounding box center [143, 115] width 13 height 13
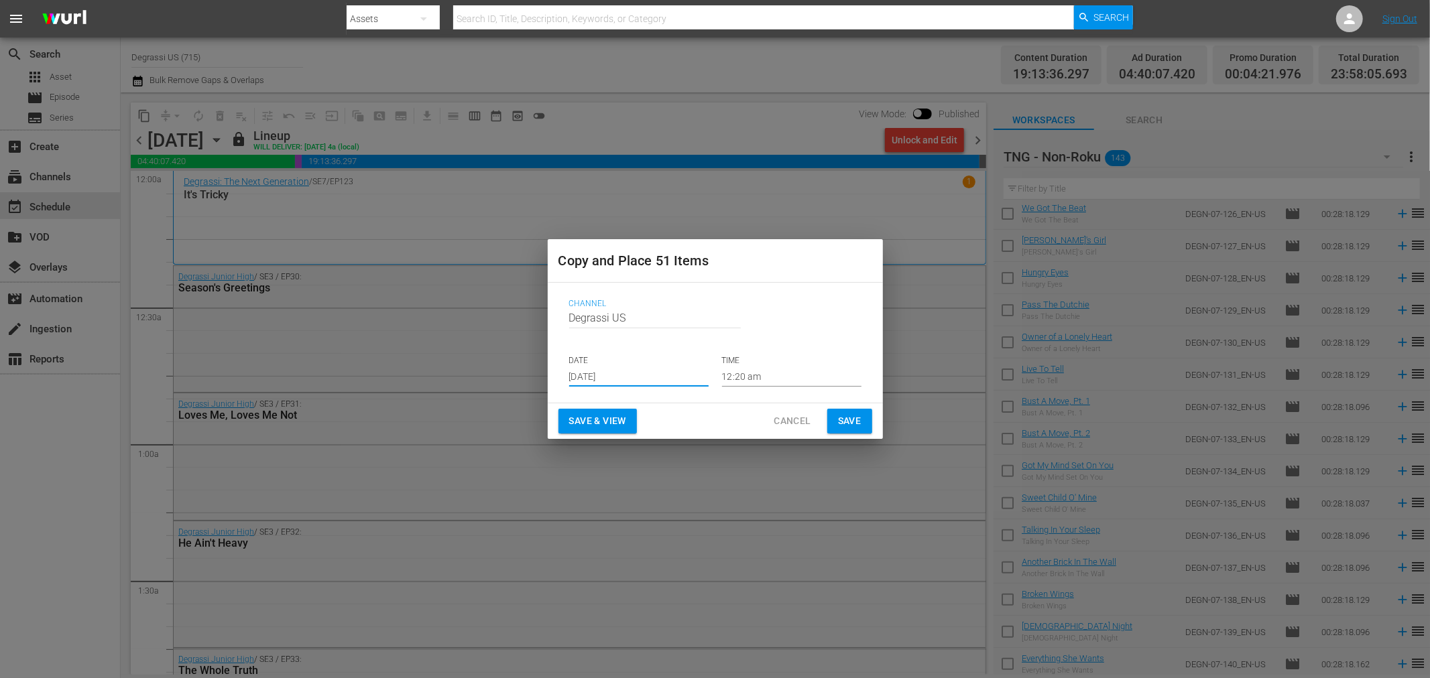
click at [624, 374] on input "[DATE]" at bounding box center [638, 377] width 139 height 20
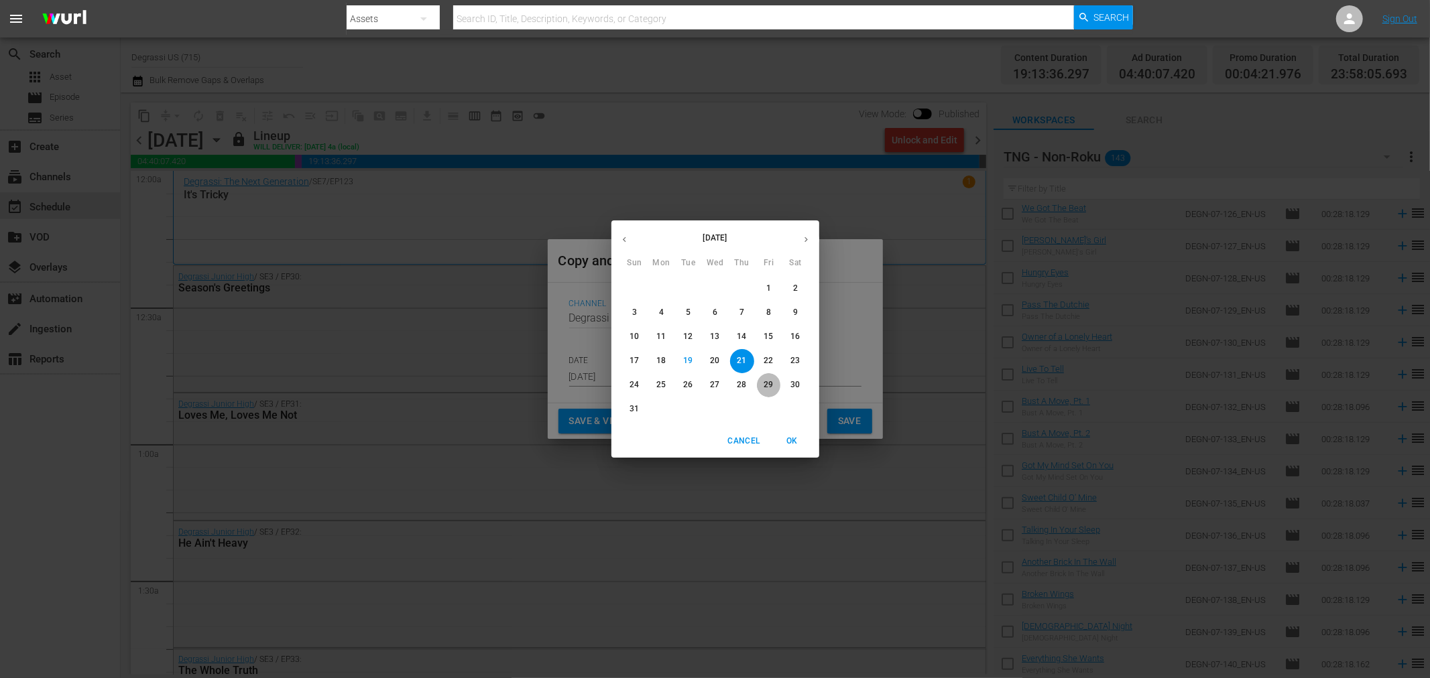
click at [765, 379] on p "29" at bounding box center [767, 384] width 9 height 11
type input "[DATE]"
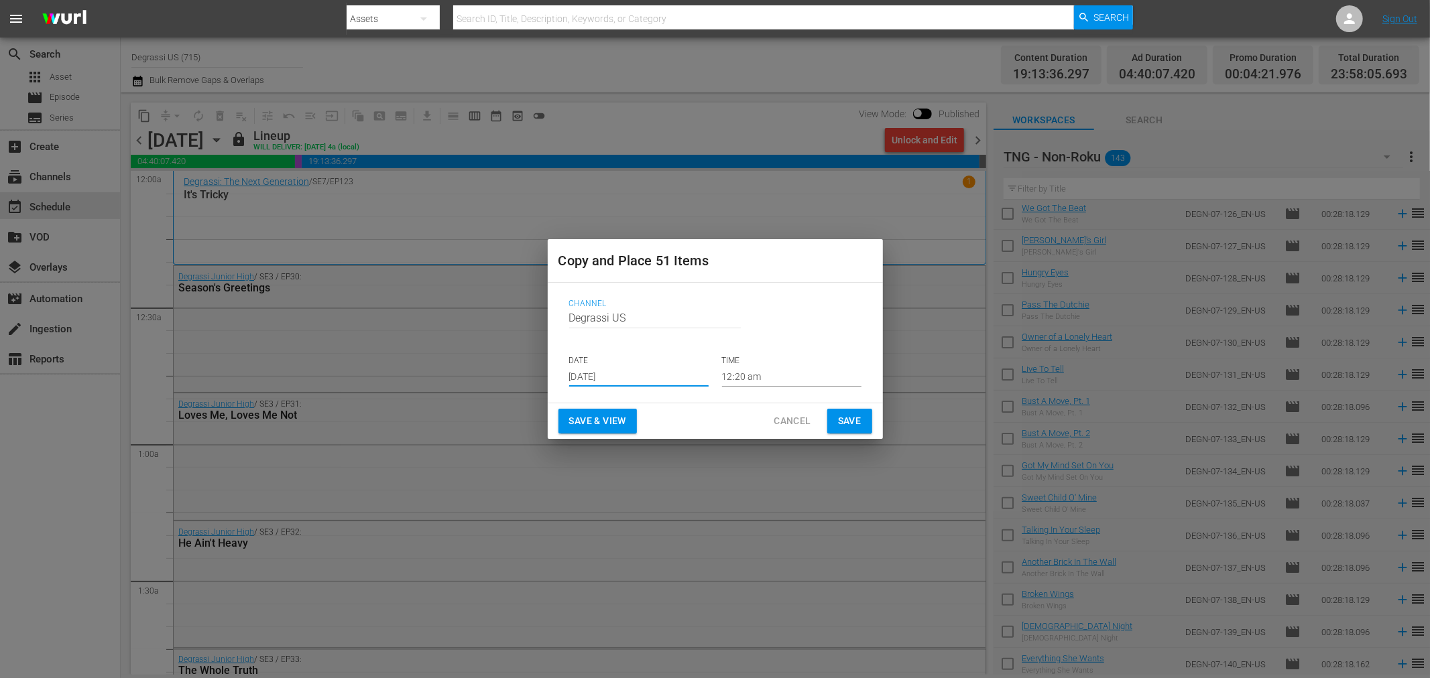
click at [865, 418] on button "Save" at bounding box center [849, 421] width 45 height 25
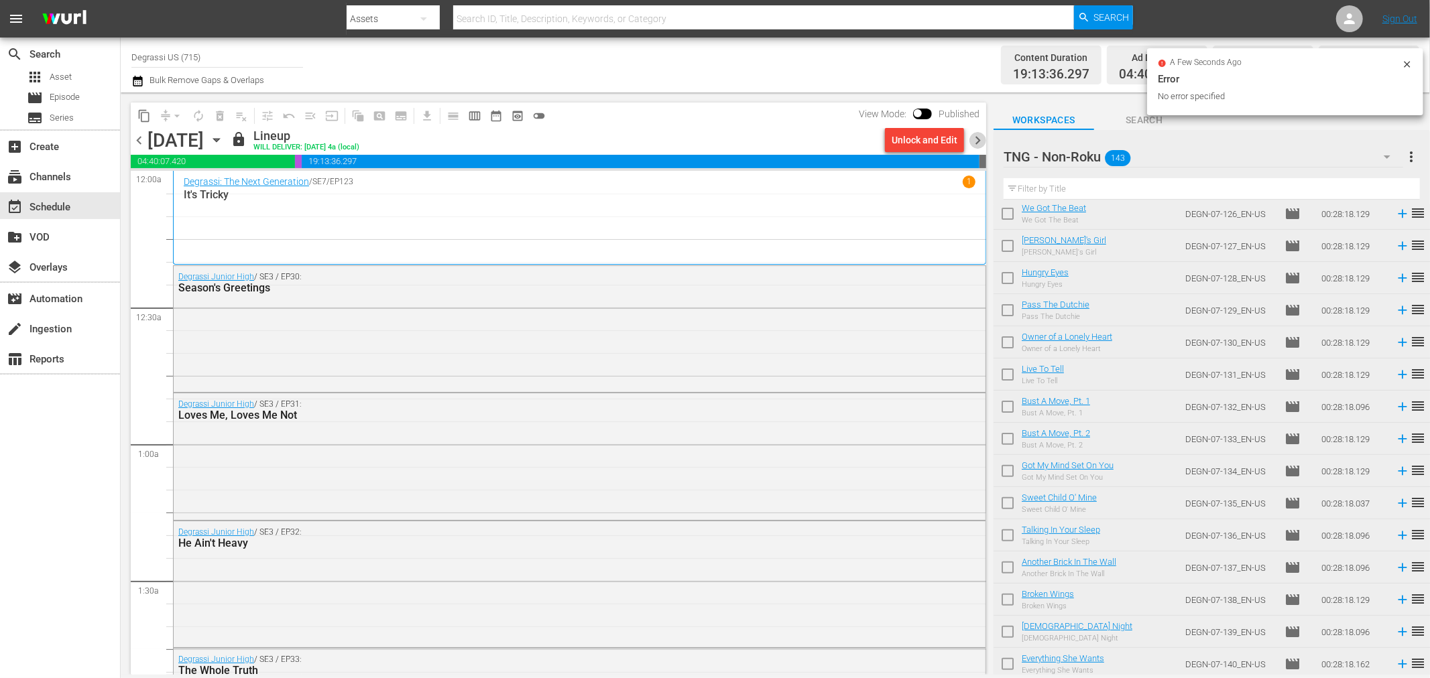
click at [975, 135] on span "chevron_right" at bounding box center [977, 140] width 17 height 17
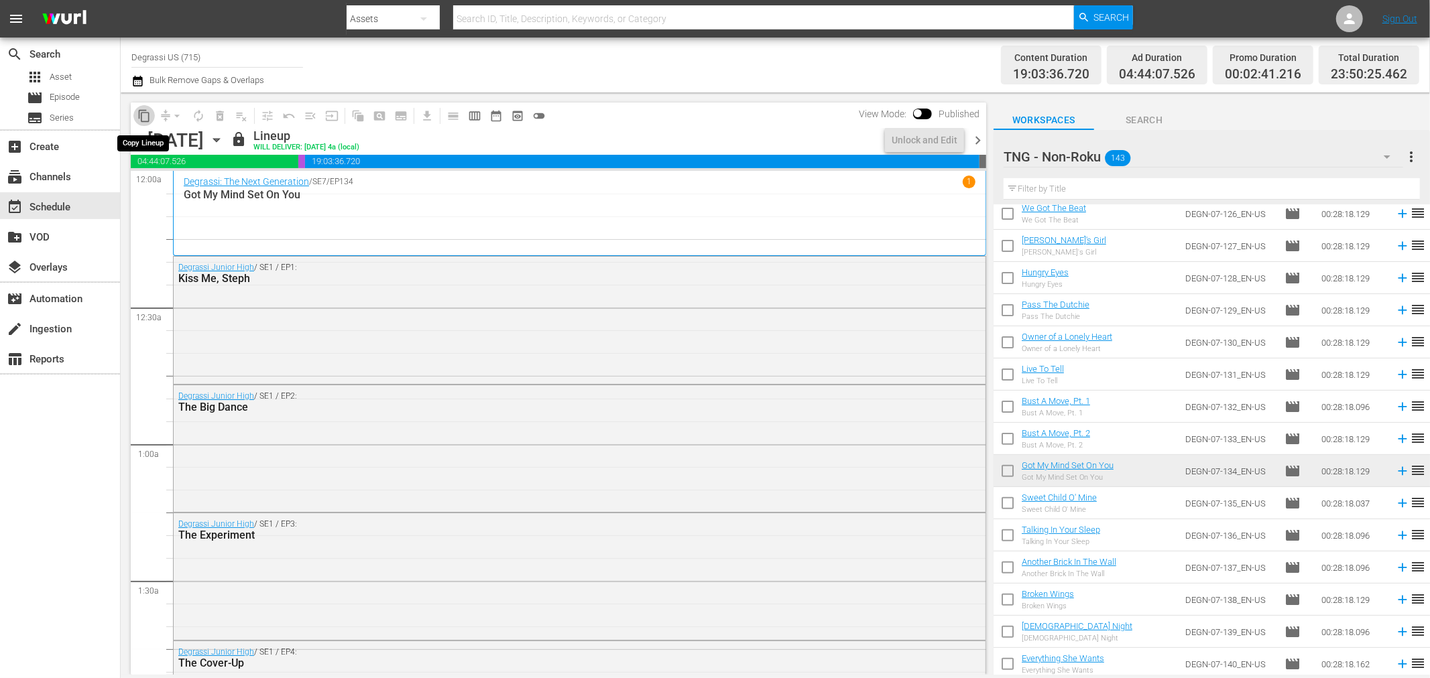
click at [139, 115] on span "content_copy" at bounding box center [143, 115] width 13 height 13
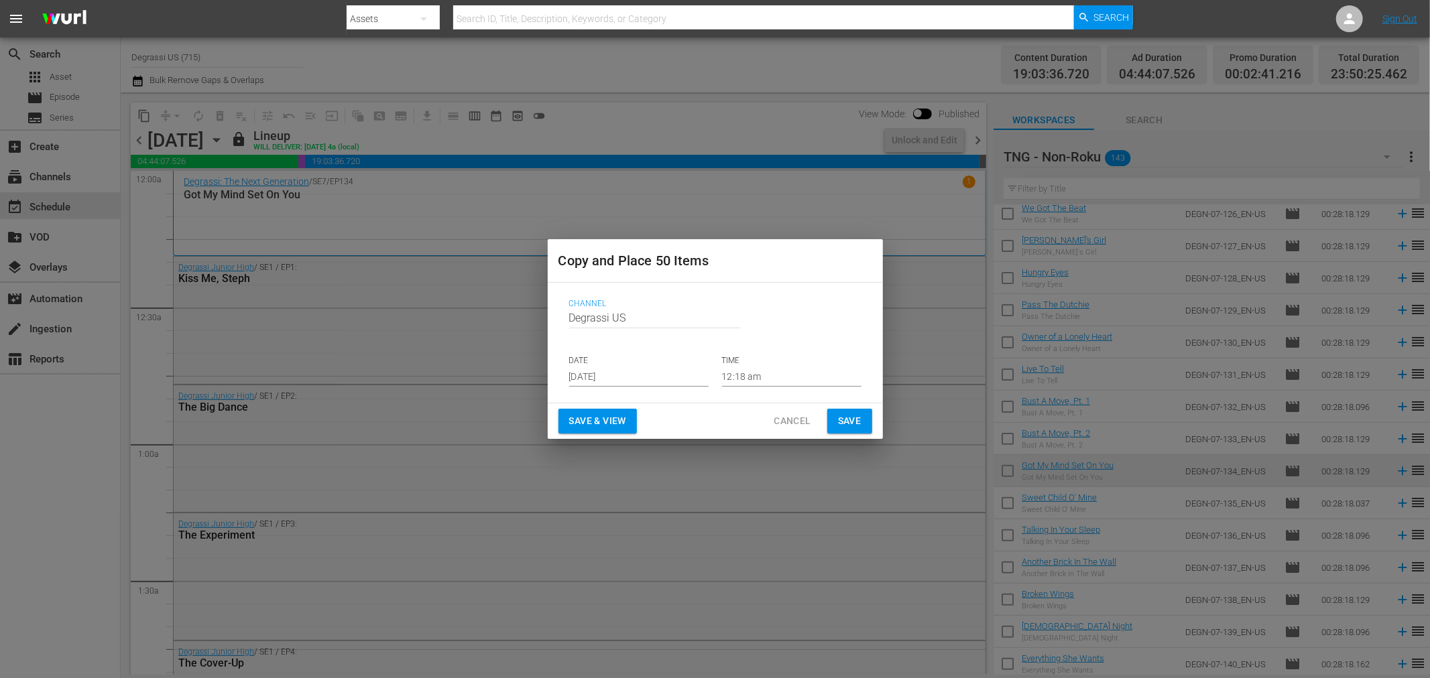
click at [658, 378] on input "[DATE]" at bounding box center [638, 377] width 139 height 20
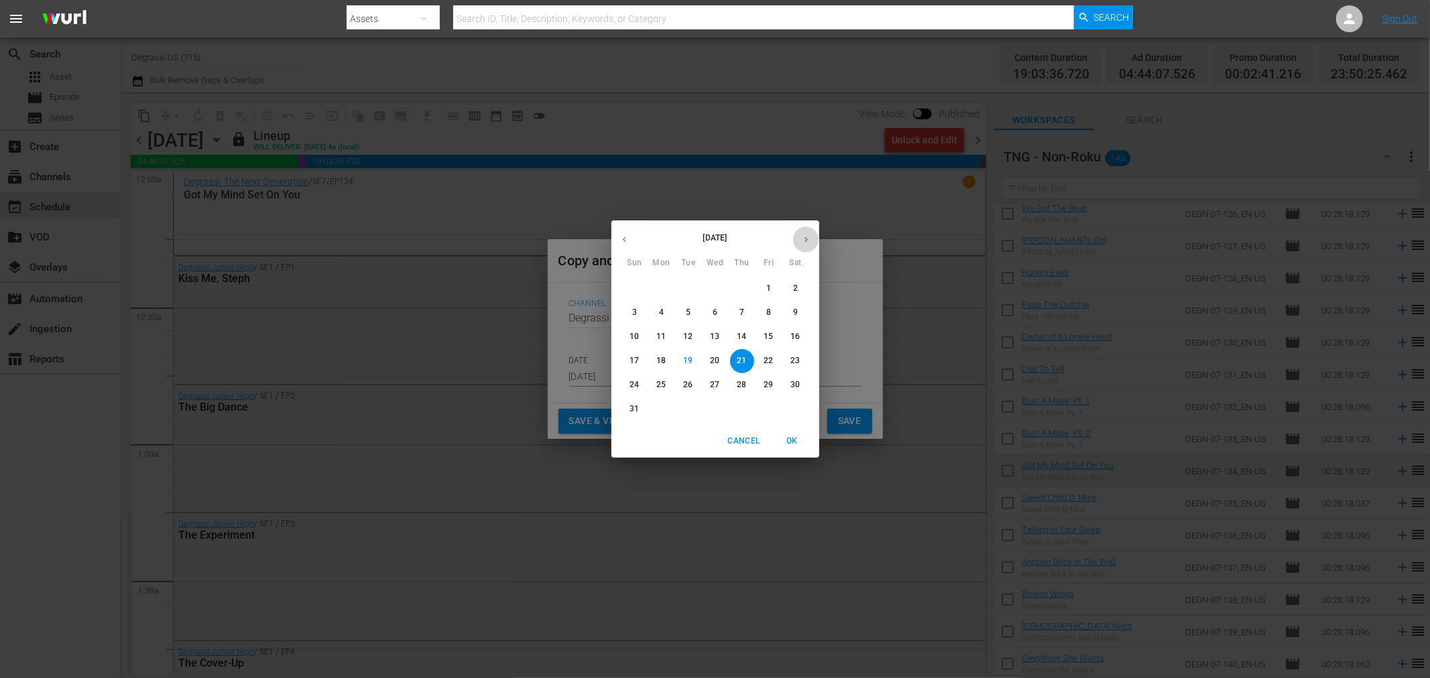
click at [811, 246] on button "button" at bounding box center [806, 240] width 26 height 26
click at [631, 242] on button "button" at bounding box center [624, 240] width 26 height 26
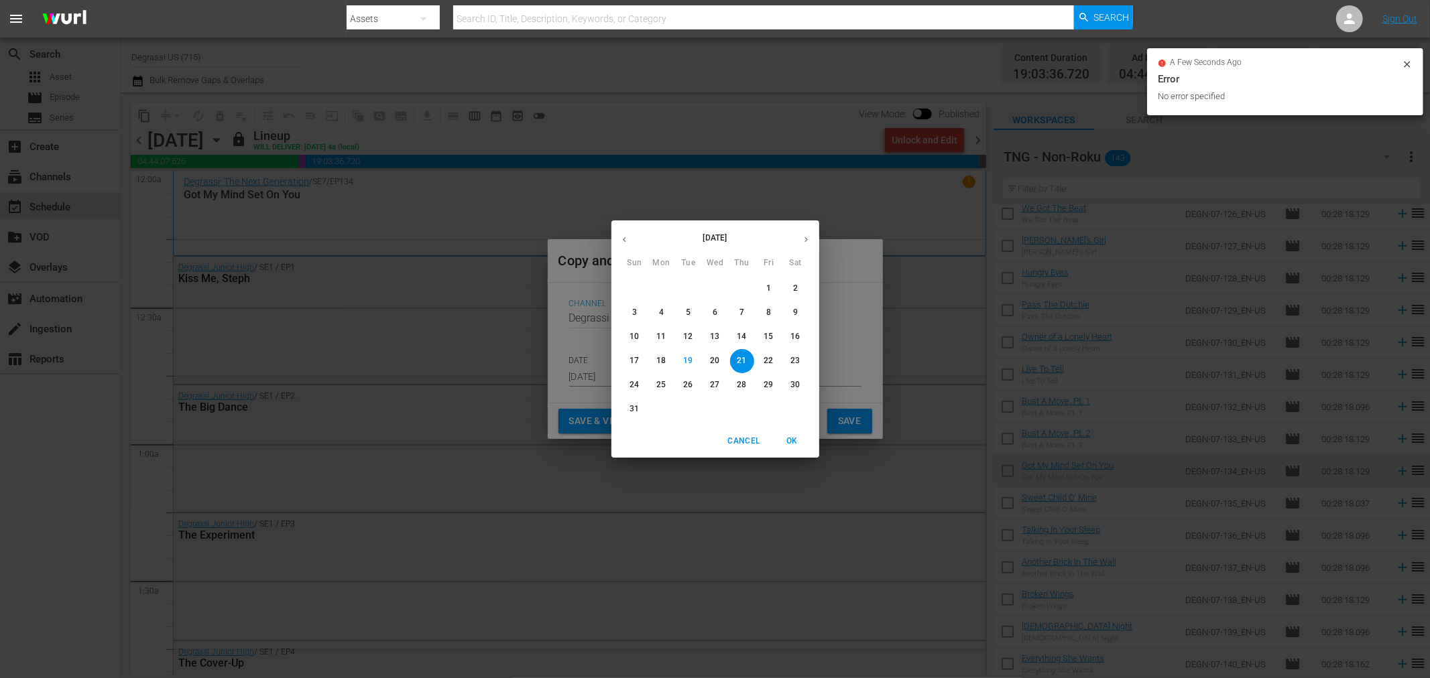
click at [800, 377] on button "30" at bounding box center [796, 385] width 24 height 24
type input "[DATE]"
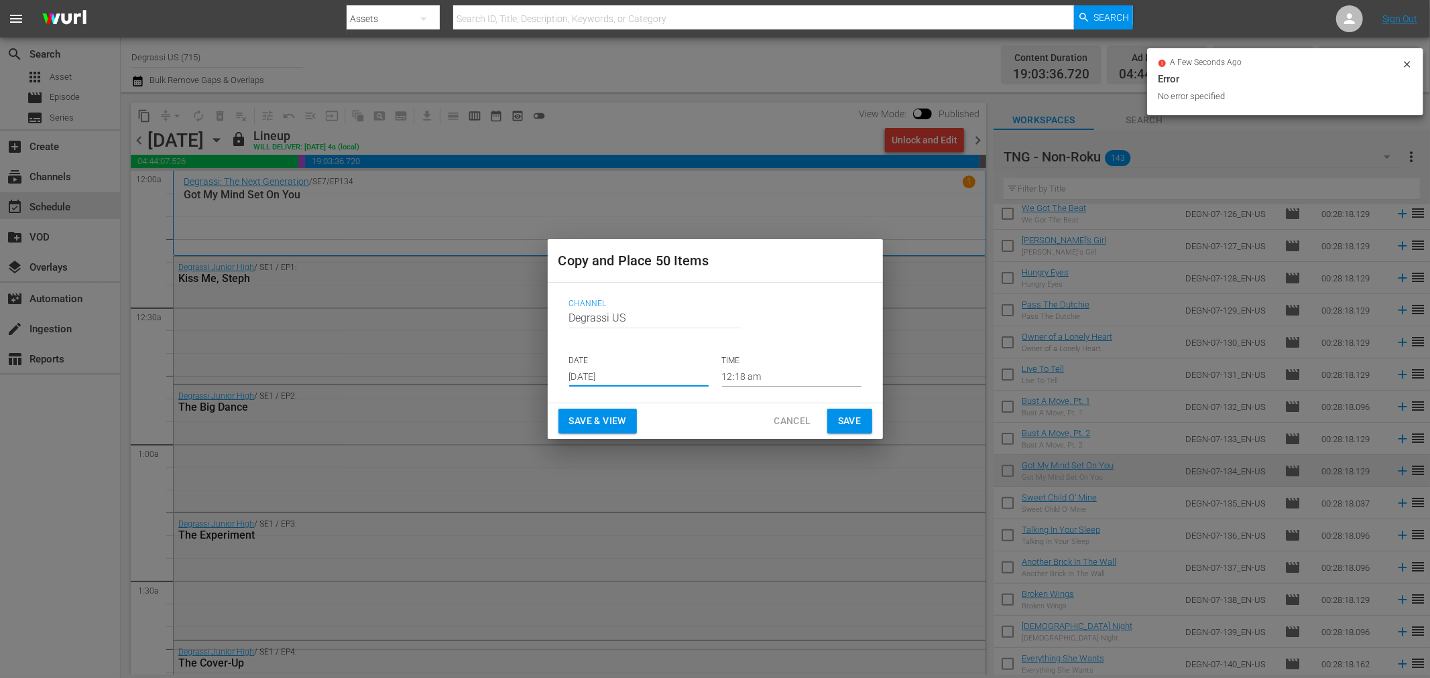
click at [855, 417] on span "Save" at bounding box center [849, 421] width 23 height 17
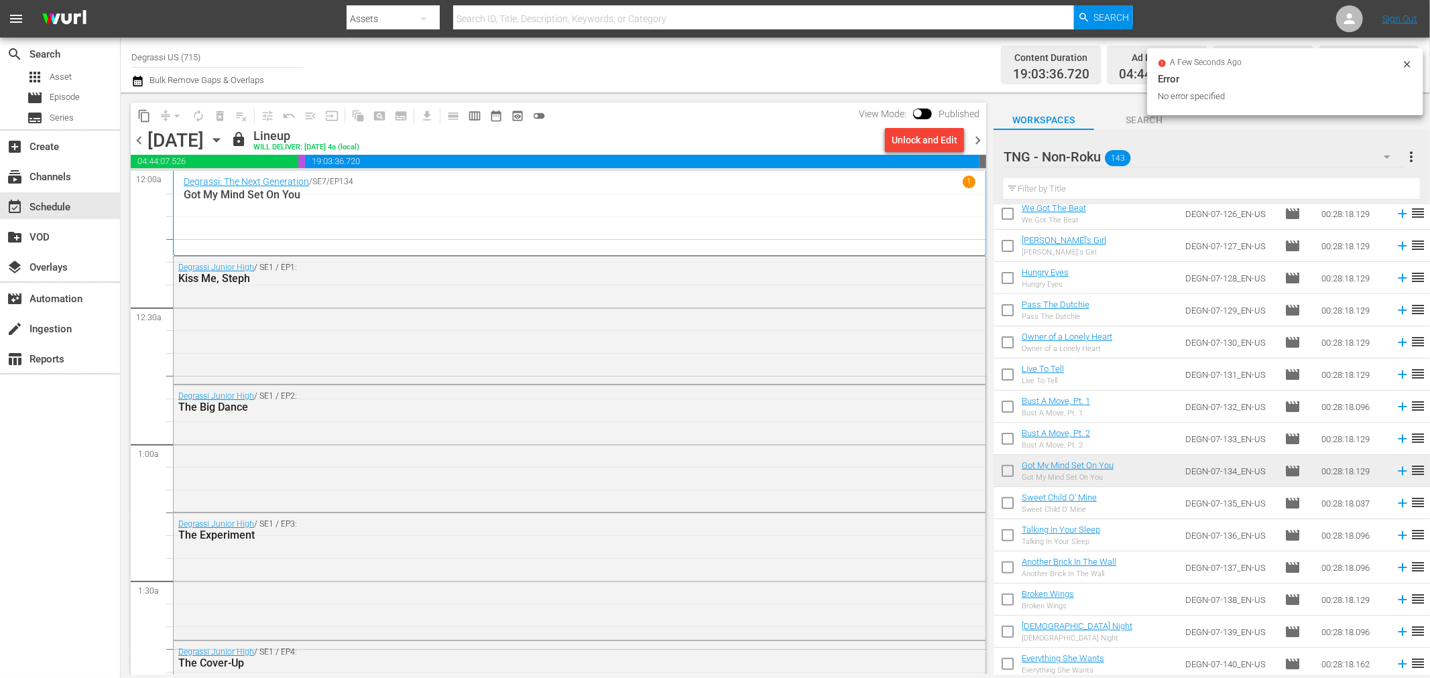
click at [985, 141] on span "chevron_right" at bounding box center [977, 140] width 17 height 17
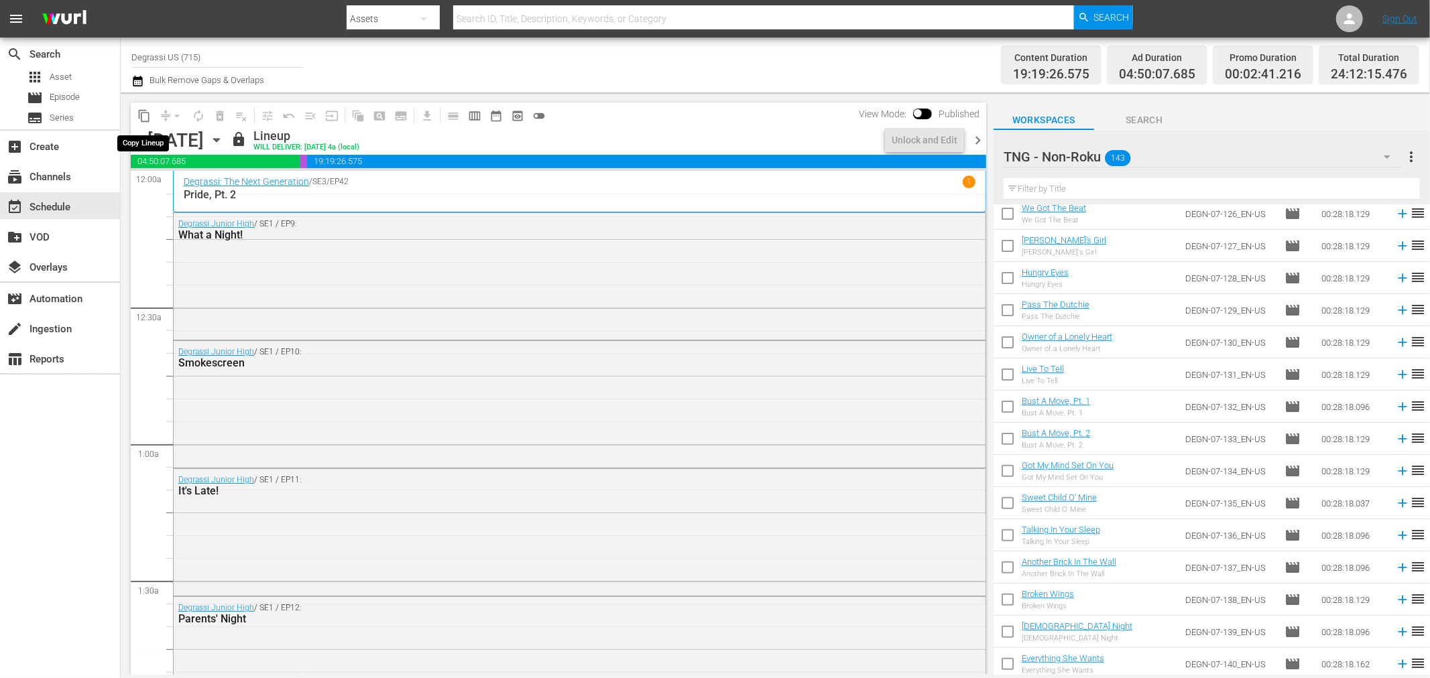
click at [145, 121] on span "content_copy" at bounding box center [143, 115] width 13 height 13
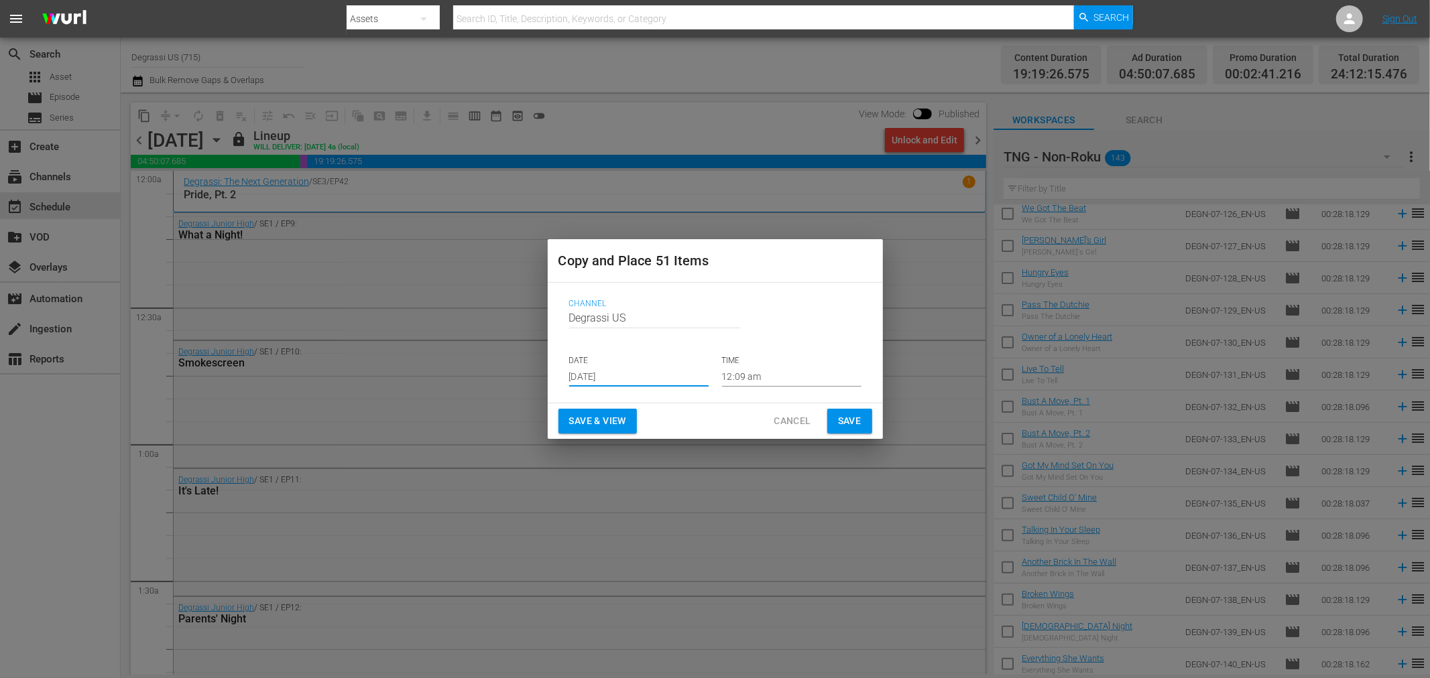
click at [694, 385] on input "[DATE]" at bounding box center [638, 377] width 139 height 20
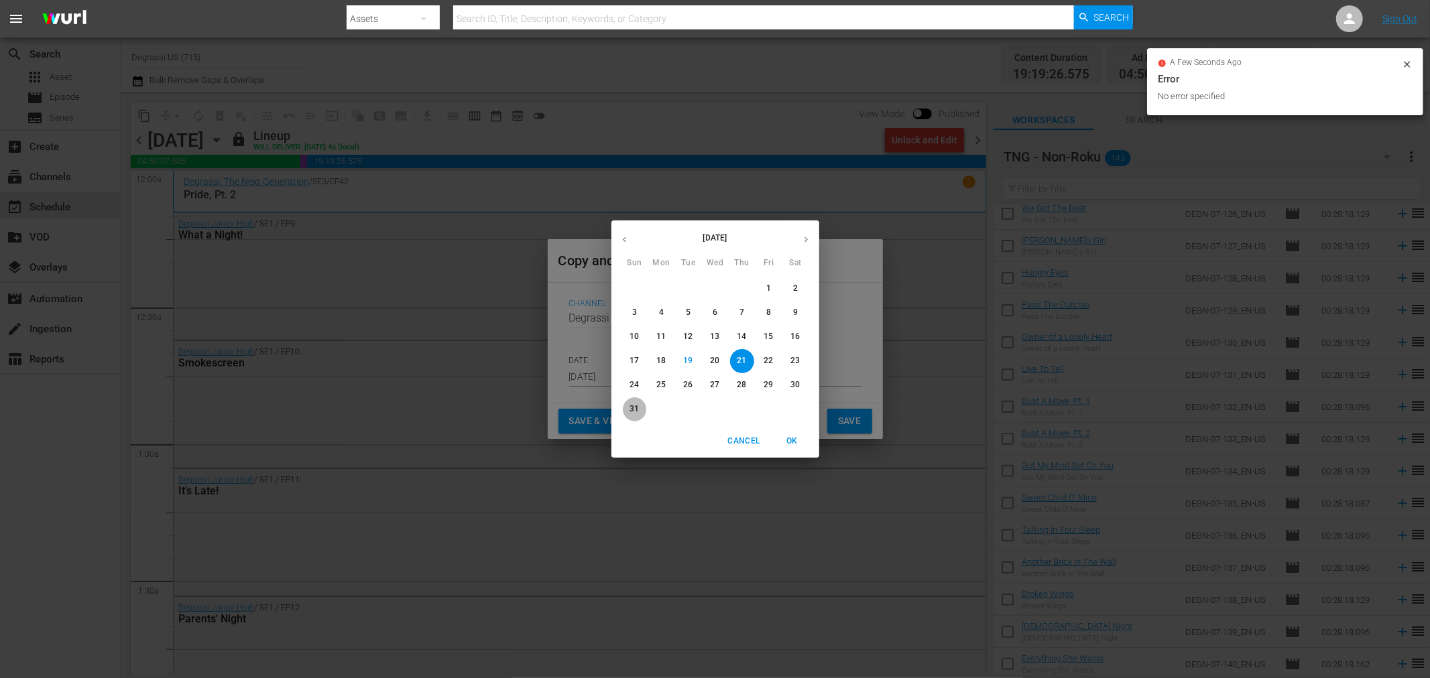
click at [633, 407] on p "31" at bounding box center [633, 408] width 9 height 11
type input "[DATE]"
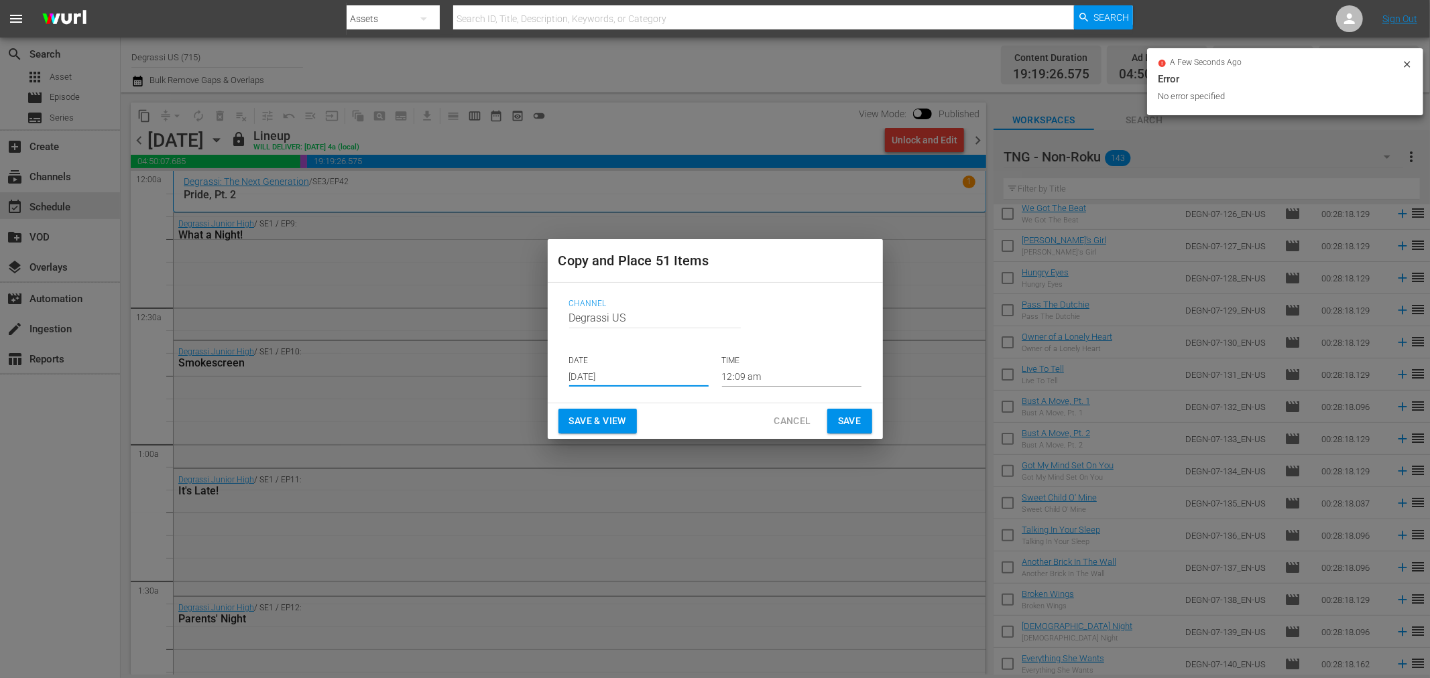
click at [839, 413] on span "Save" at bounding box center [849, 421] width 23 height 17
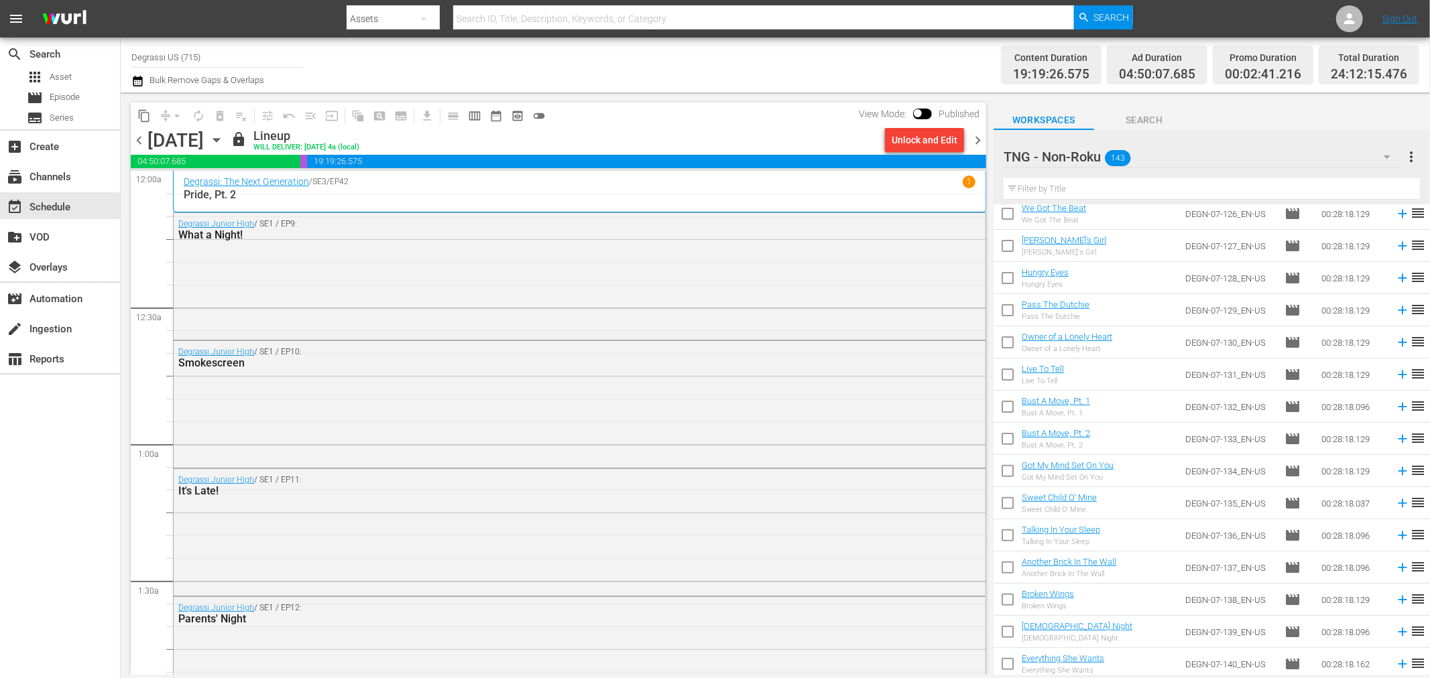
click at [977, 132] on span "chevron_right" at bounding box center [977, 140] width 17 height 17
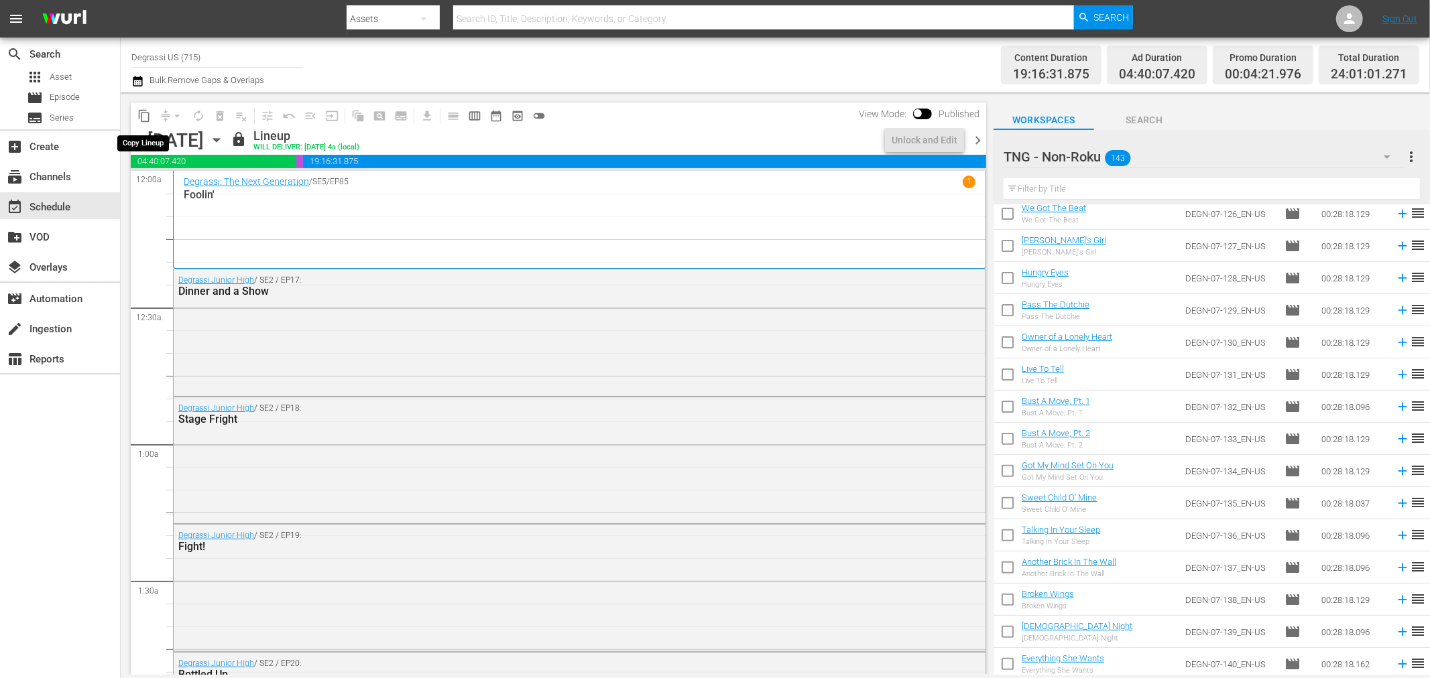
click at [138, 119] on span "content_copy" at bounding box center [143, 115] width 13 height 13
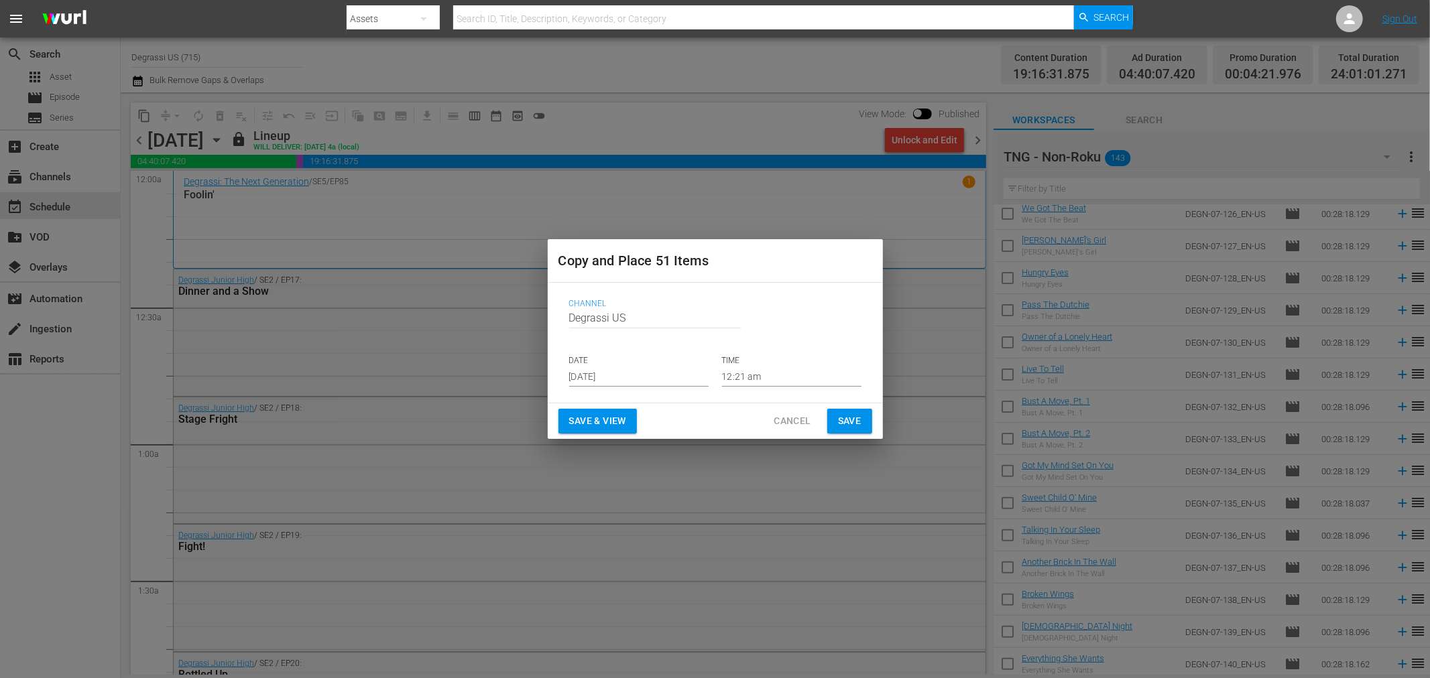
click at [653, 378] on input "[DATE]" at bounding box center [638, 377] width 139 height 20
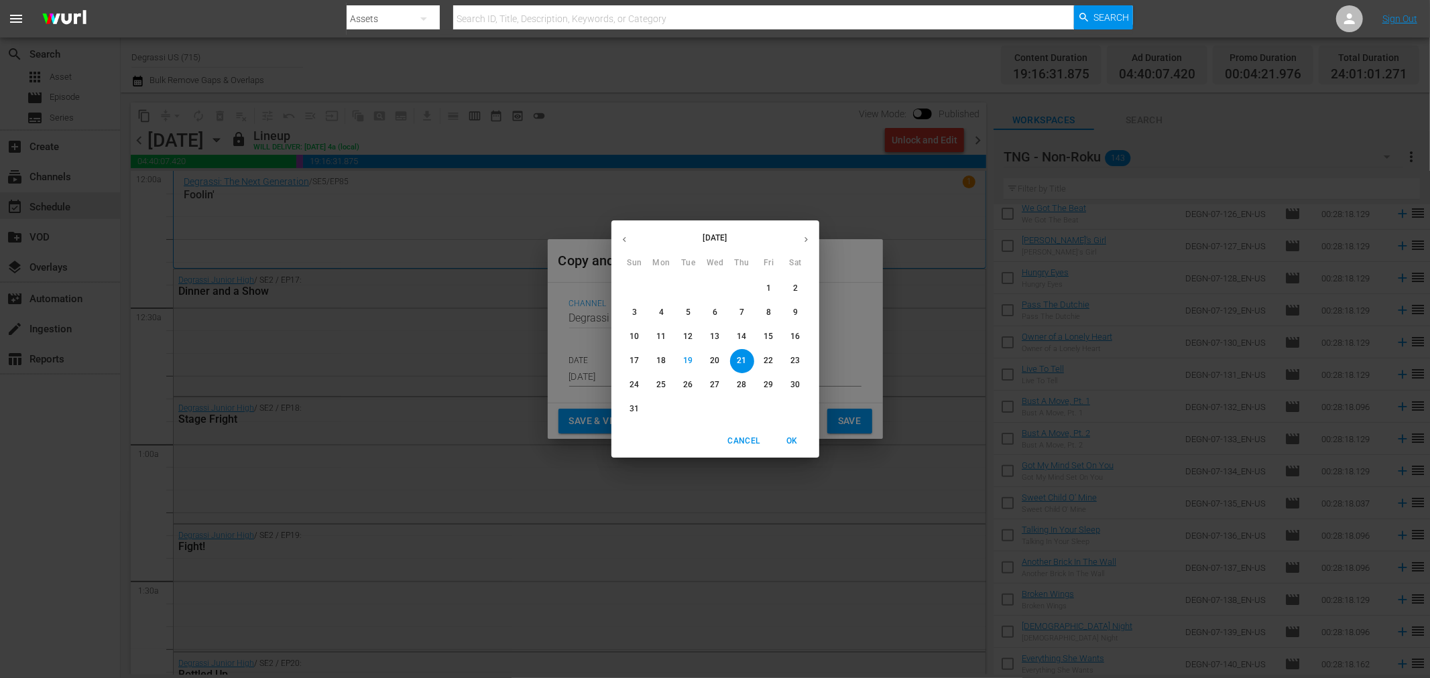
click at [812, 237] on button "button" at bounding box center [806, 240] width 26 height 26
click at [660, 284] on p "1" at bounding box center [661, 288] width 5 height 11
type input "[DATE]"
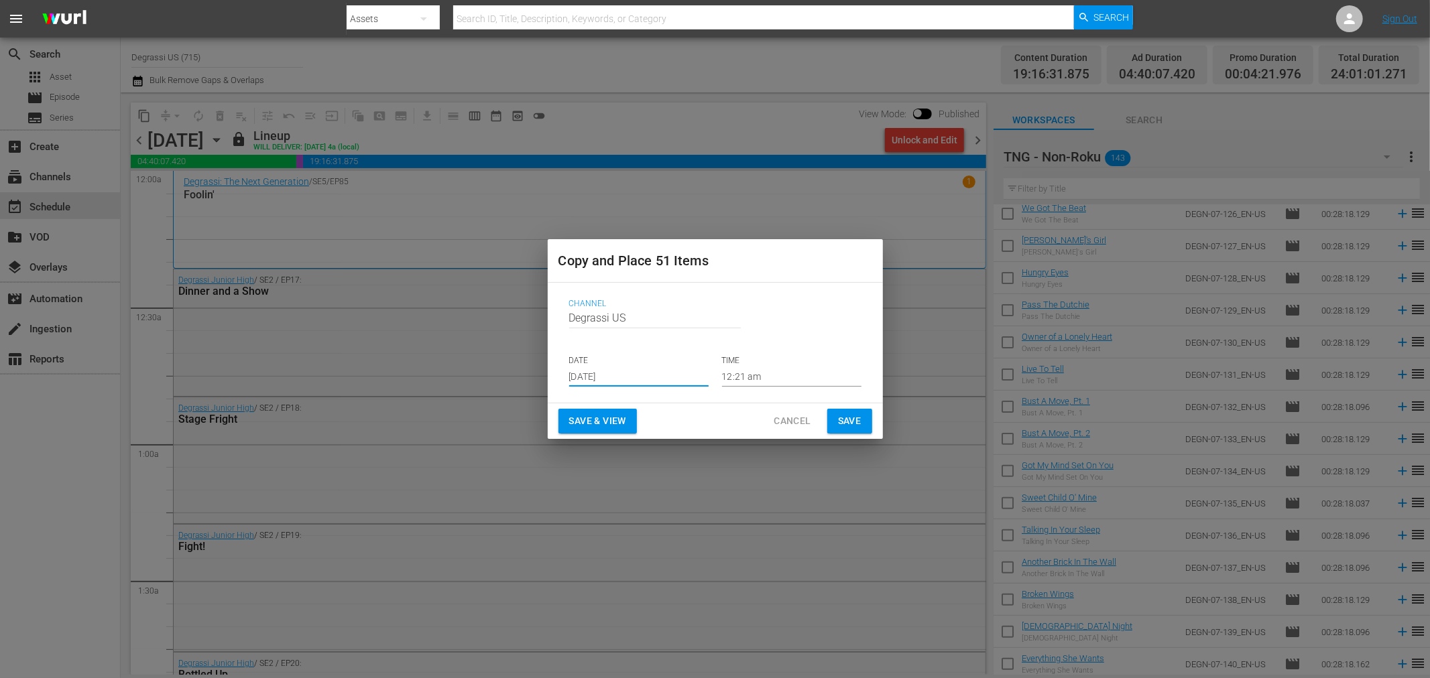
click at [849, 419] on span "Save" at bounding box center [849, 421] width 23 height 17
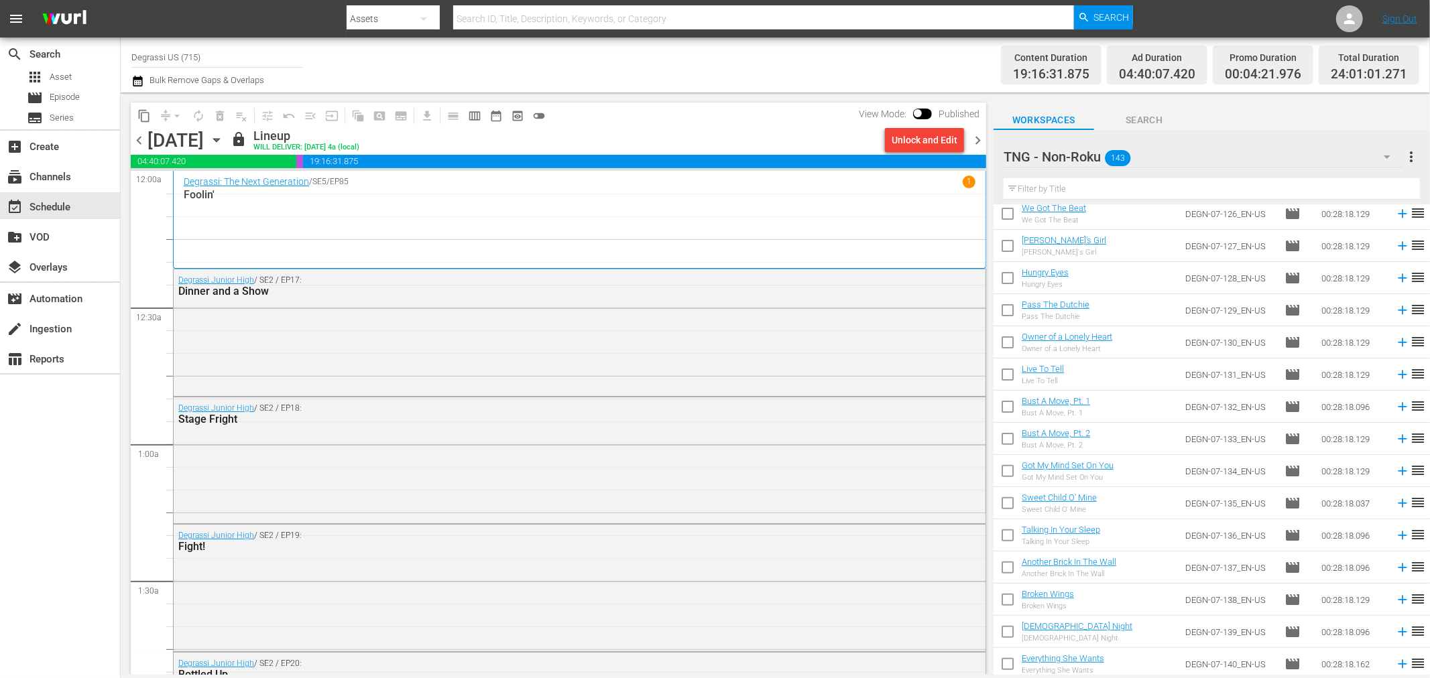
click at [980, 135] on span "chevron_right" at bounding box center [977, 140] width 17 height 17
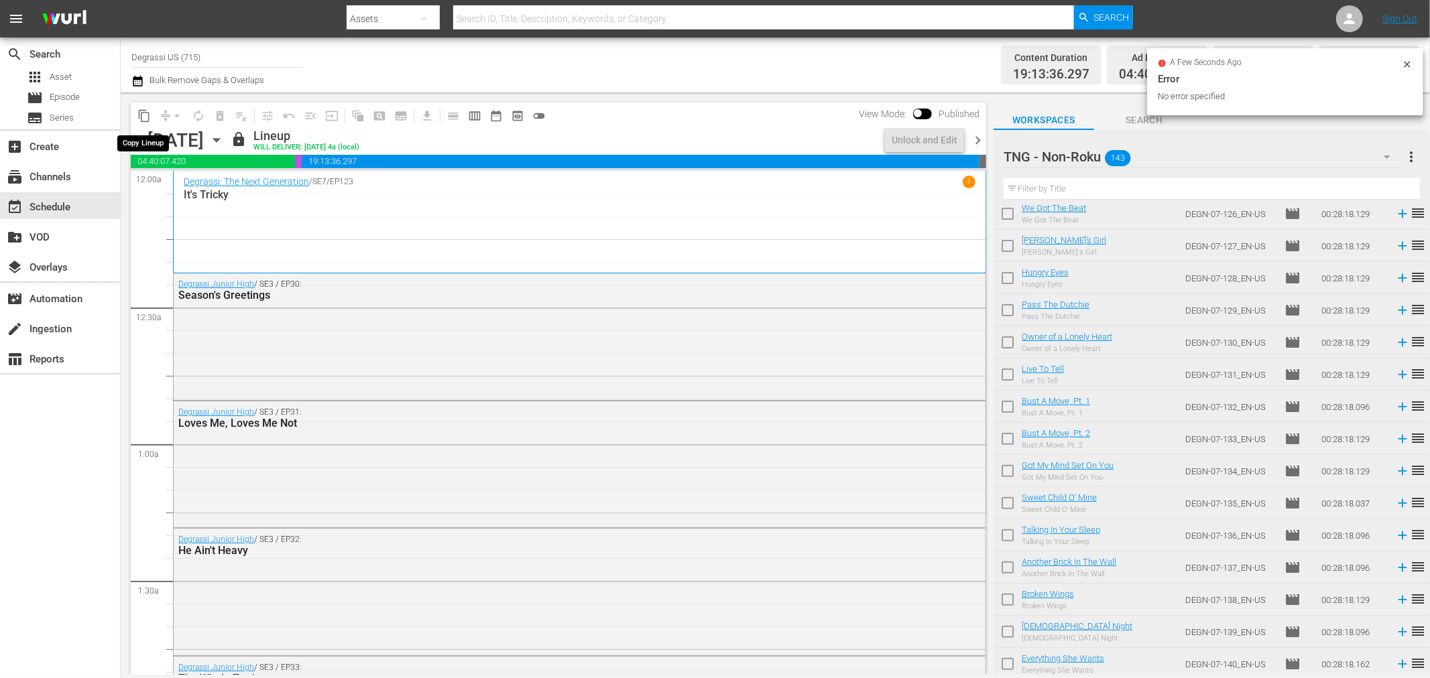
click at [146, 110] on span "content_copy" at bounding box center [143, 115] width 13 height 13
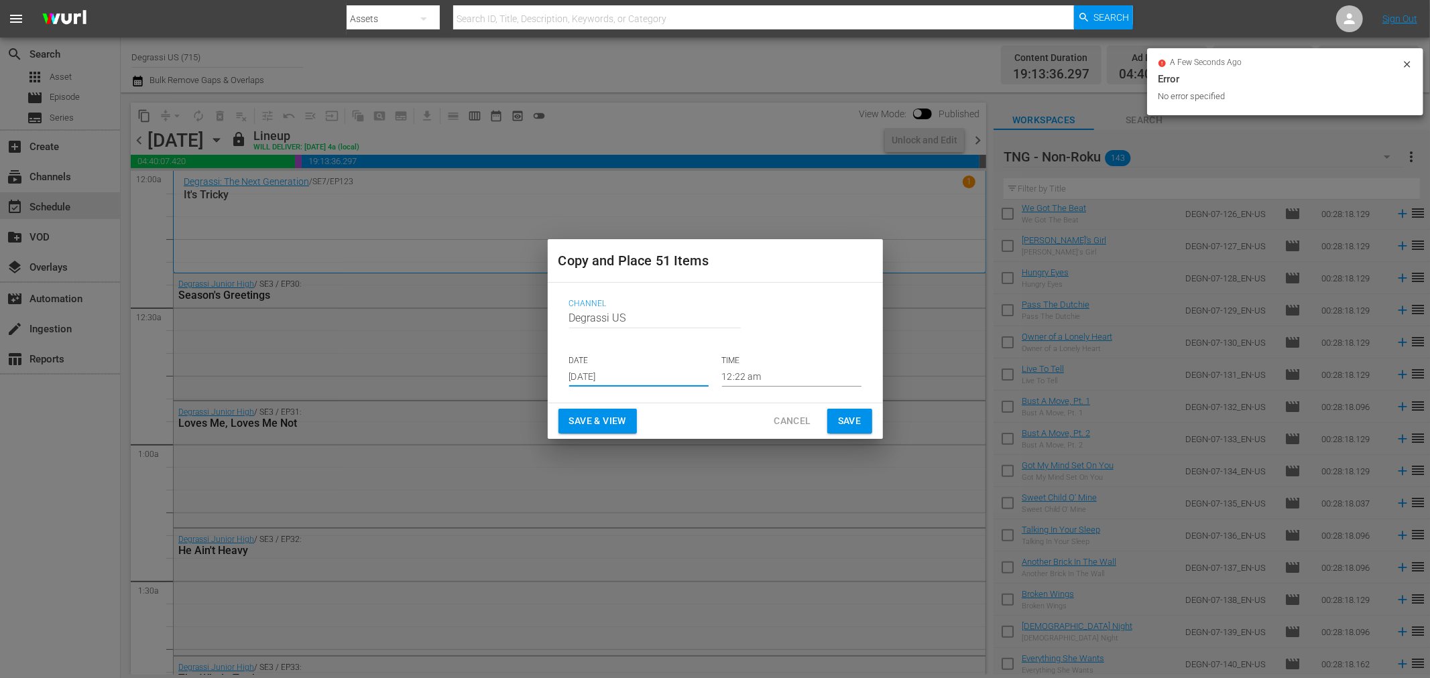
click at [650, 374] on input "[DATE]" at bounding box center [638, 377] width 139 height 20
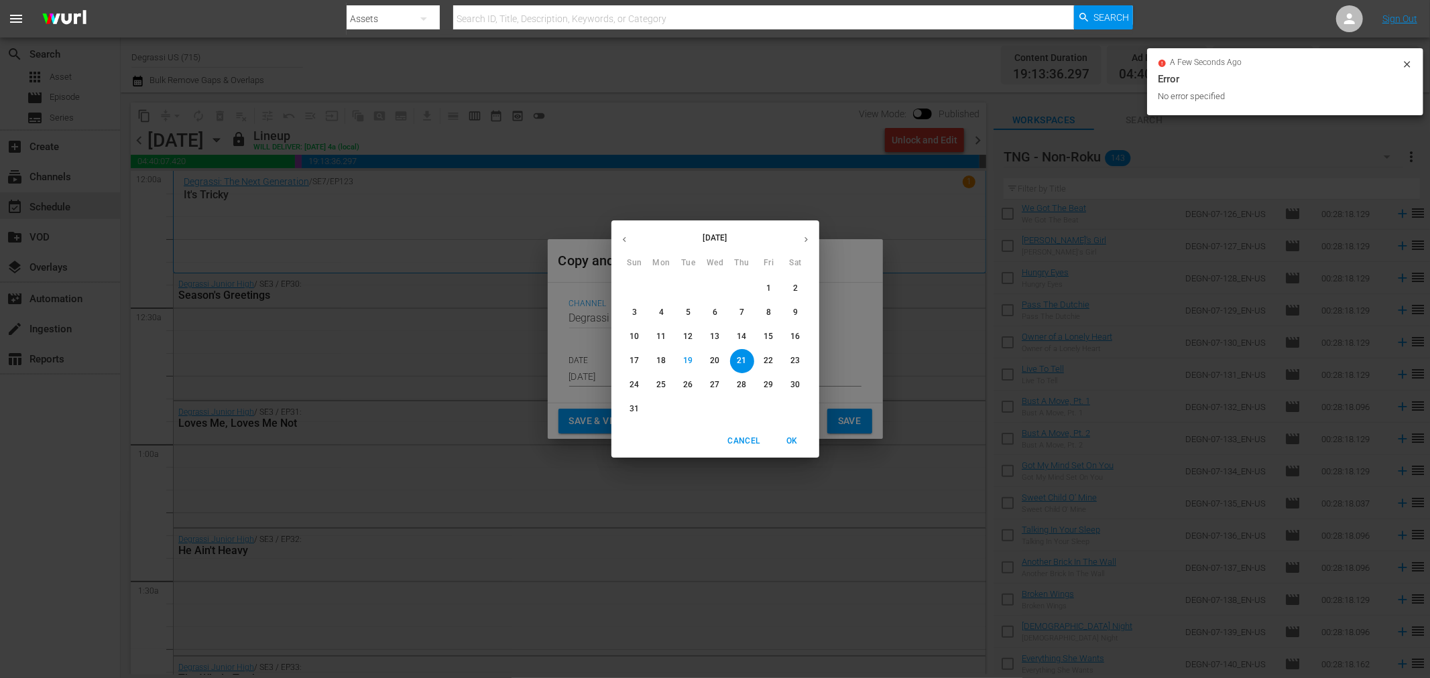
click at [802, 235] on icon "button" at bounding box center [806, 240] width 10 height 10
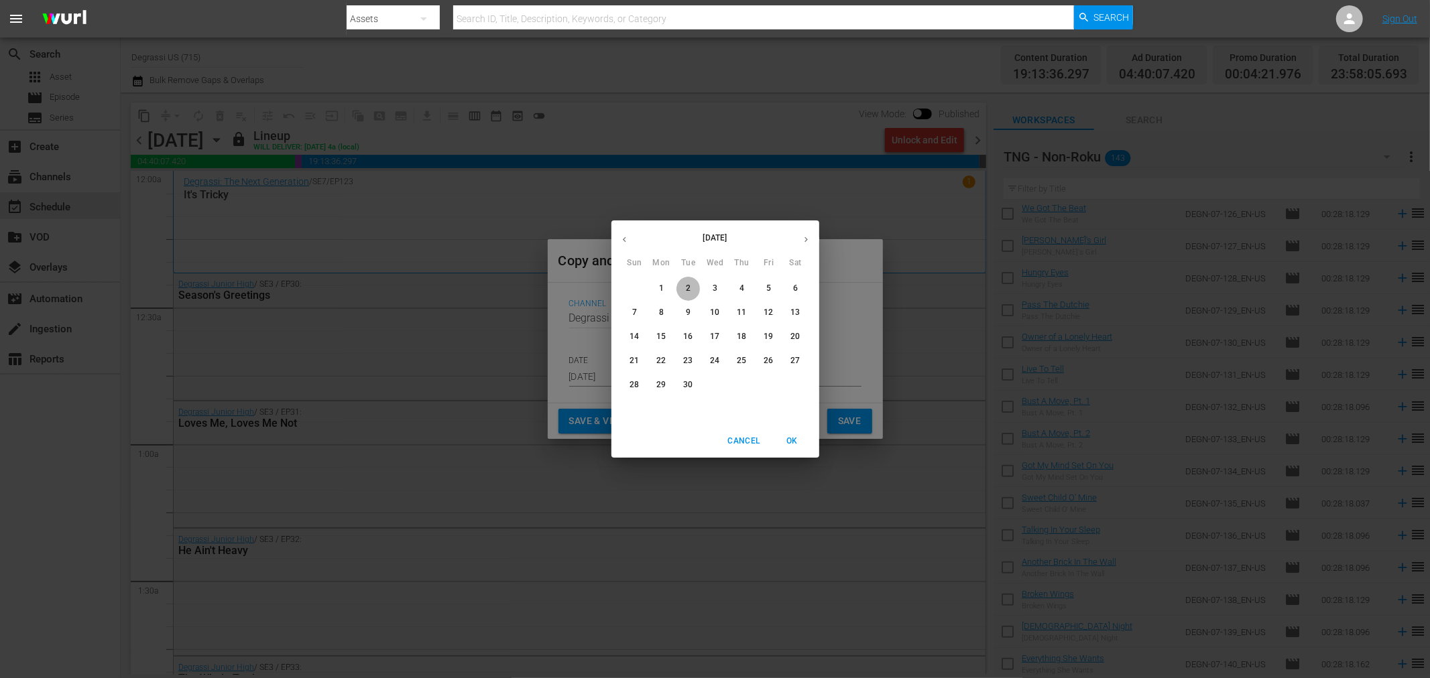
click at [684, 288] on span "2" at bounding box center [688, 288] width 24 height 11
type input "[DATE]"
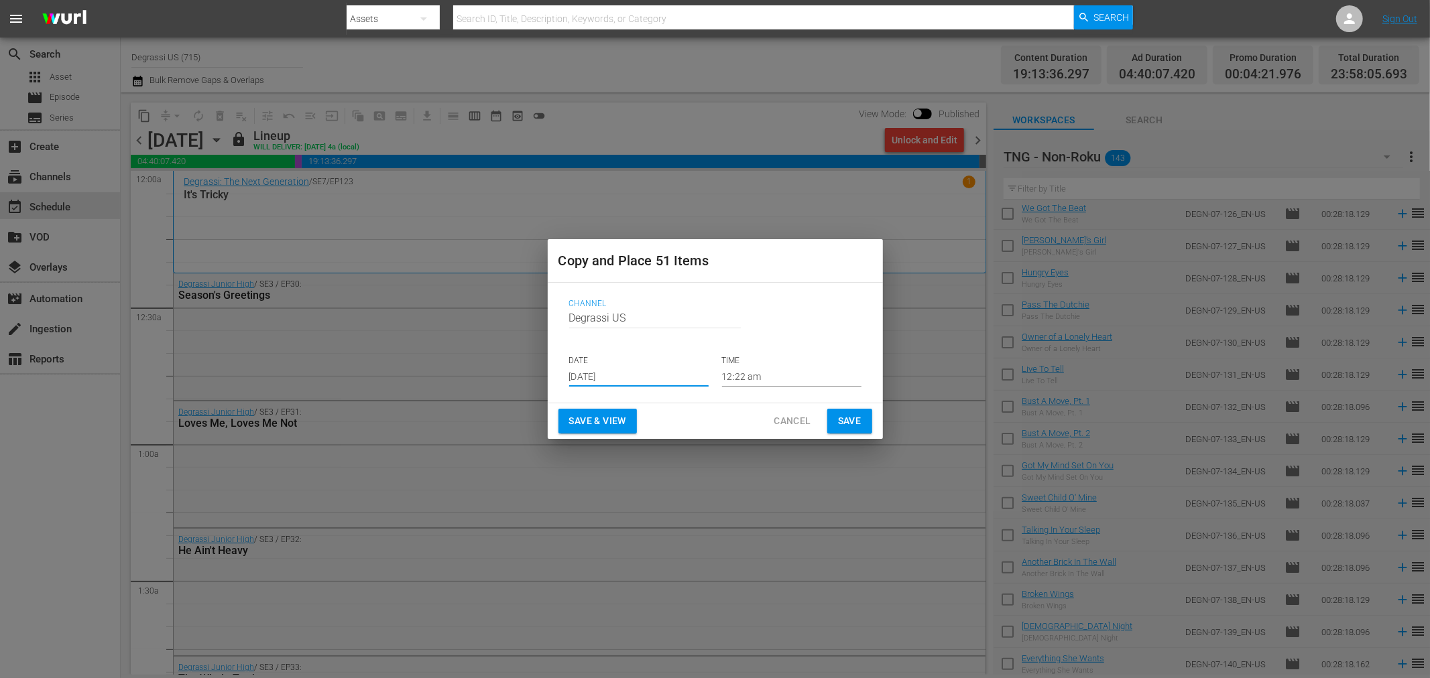
click at [865, 416] on button "Save" at bounding box center [849, 421] width 45 height 25
